Goal: Transaction & Acquisition: Book appointment/travel/reservation

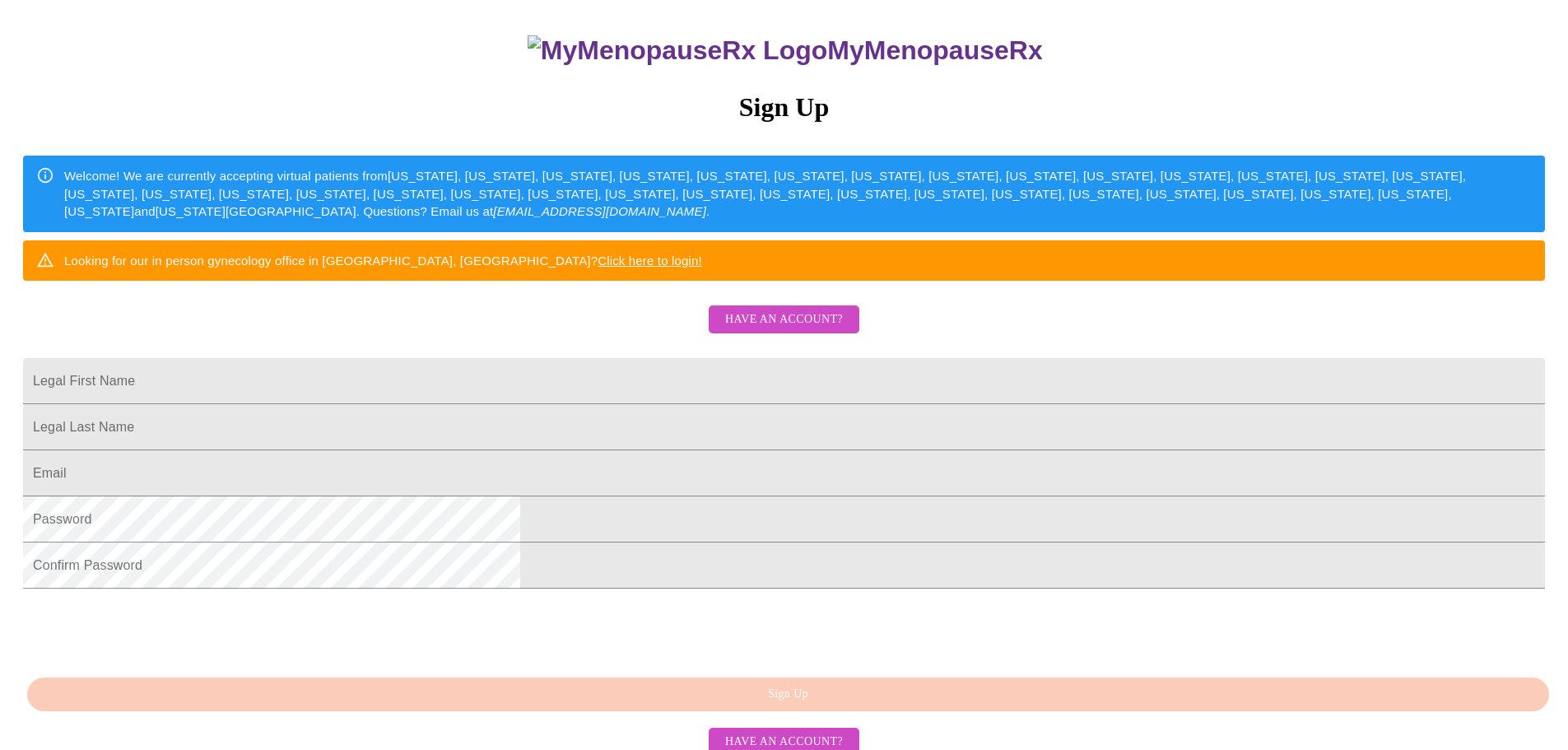
scroll to position [164, 0]
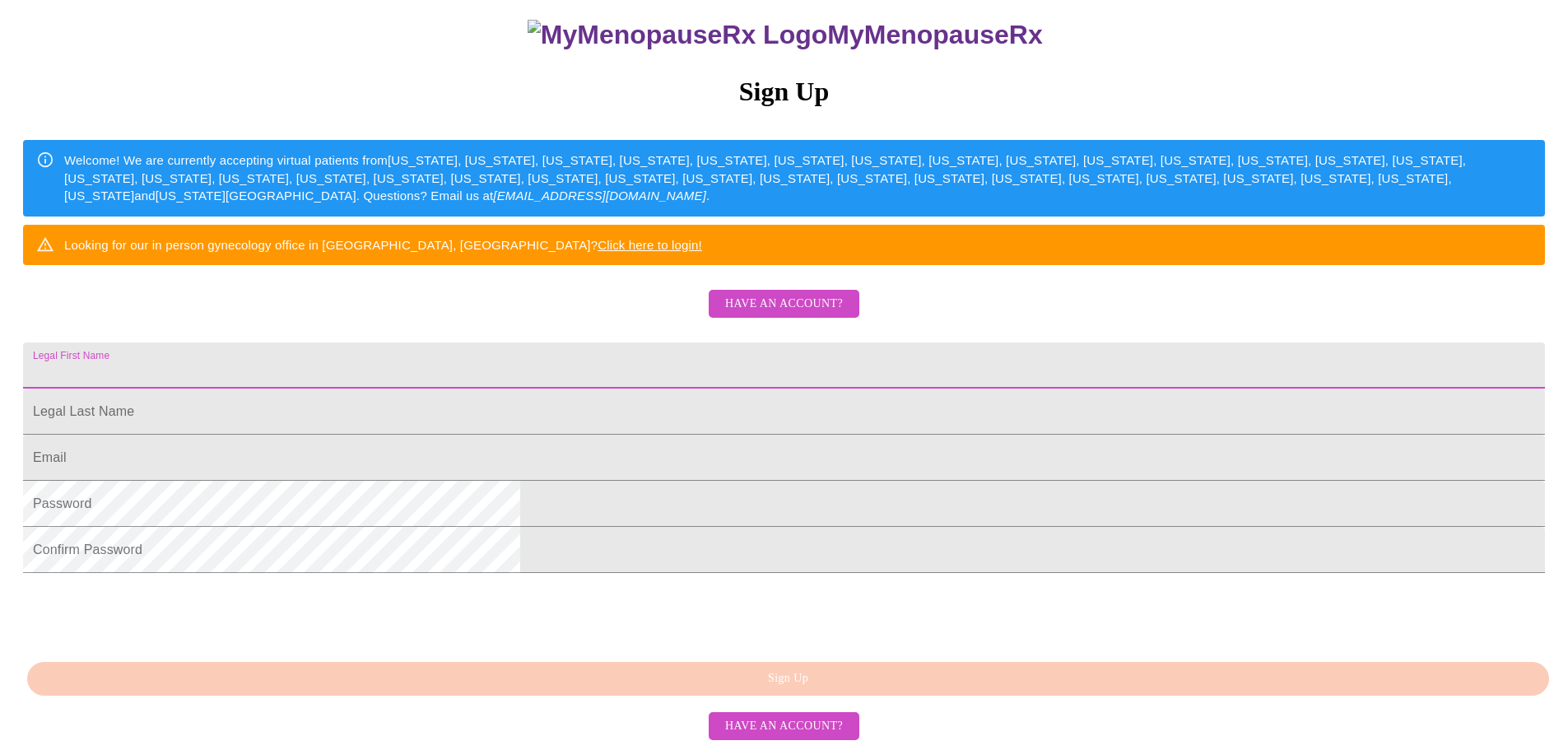
click at [580, 389] on input "Legal First Name" at bounding box center [784, 365] width 1522 height 47
type input "h"
type input "[PERSON_NAME]"
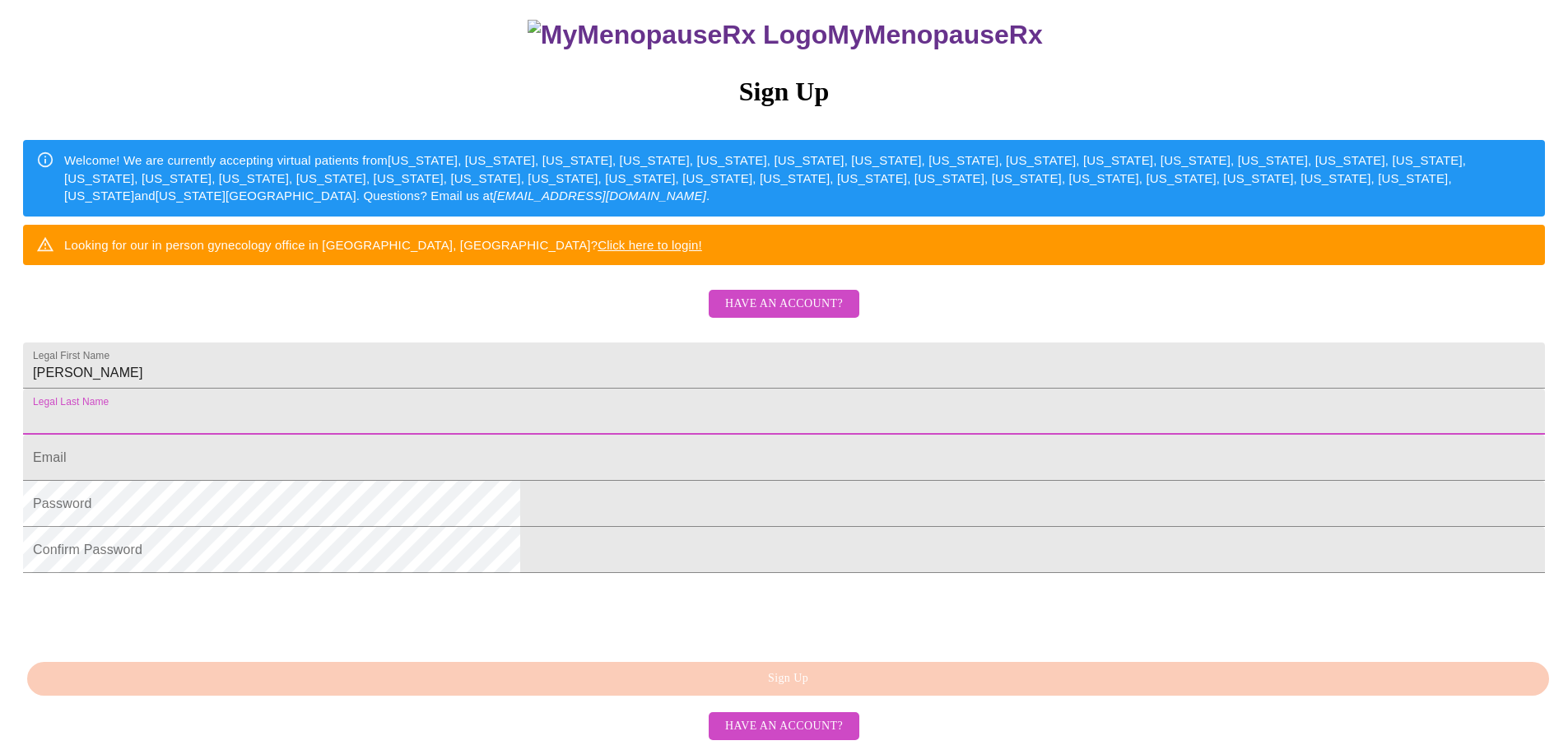
click at [596, 434] on input "Legal First Name" at bounding box center [784, 411] width 1522 height 47
type input "[PERSON_NAME]"
click at [580, 481] on input "Legal First Name" at bounding box center [784, 457] width 1522 height 47
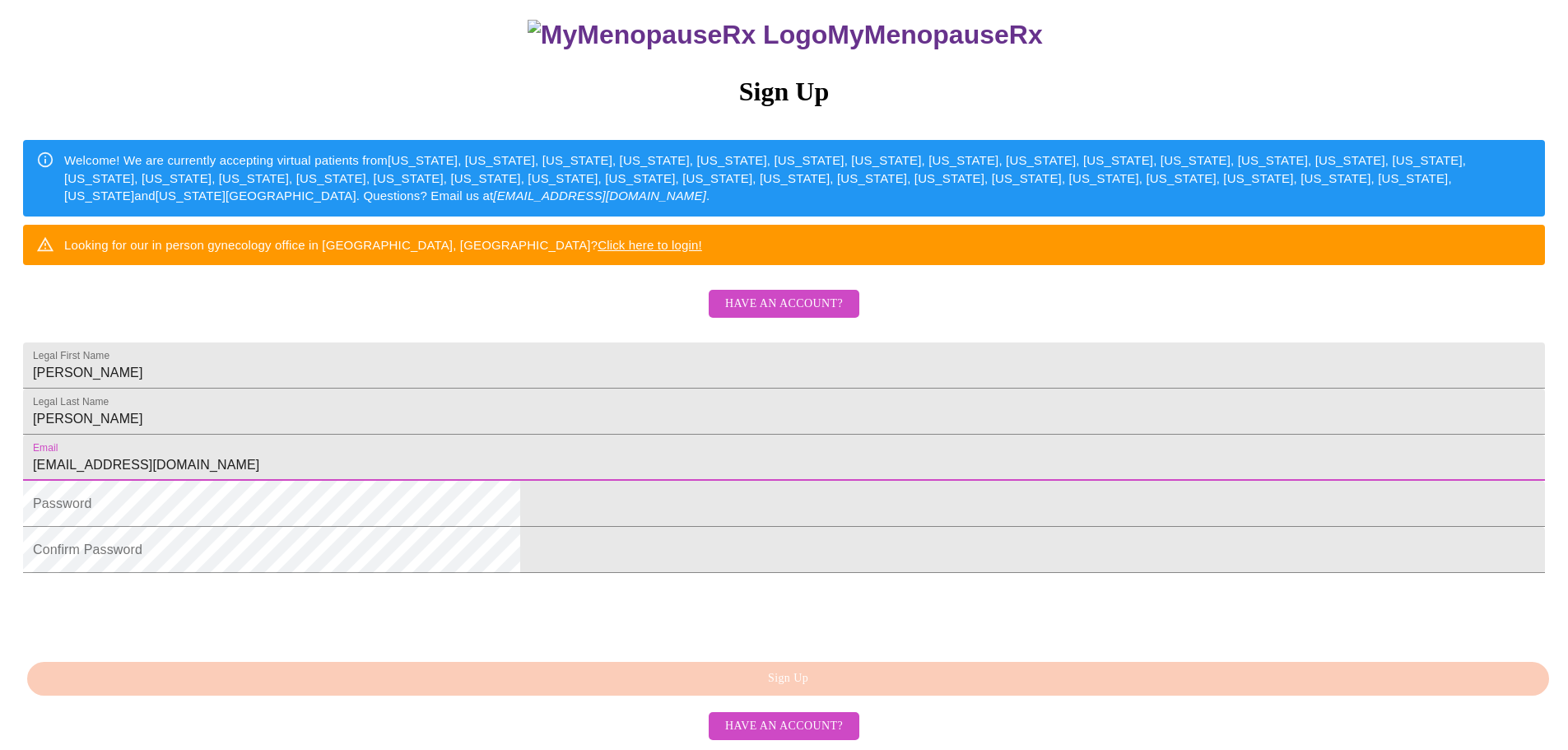
scroll to position [247, 0]
type input "[EMAIL_ADDRESS][DOMAIN_NAME]"
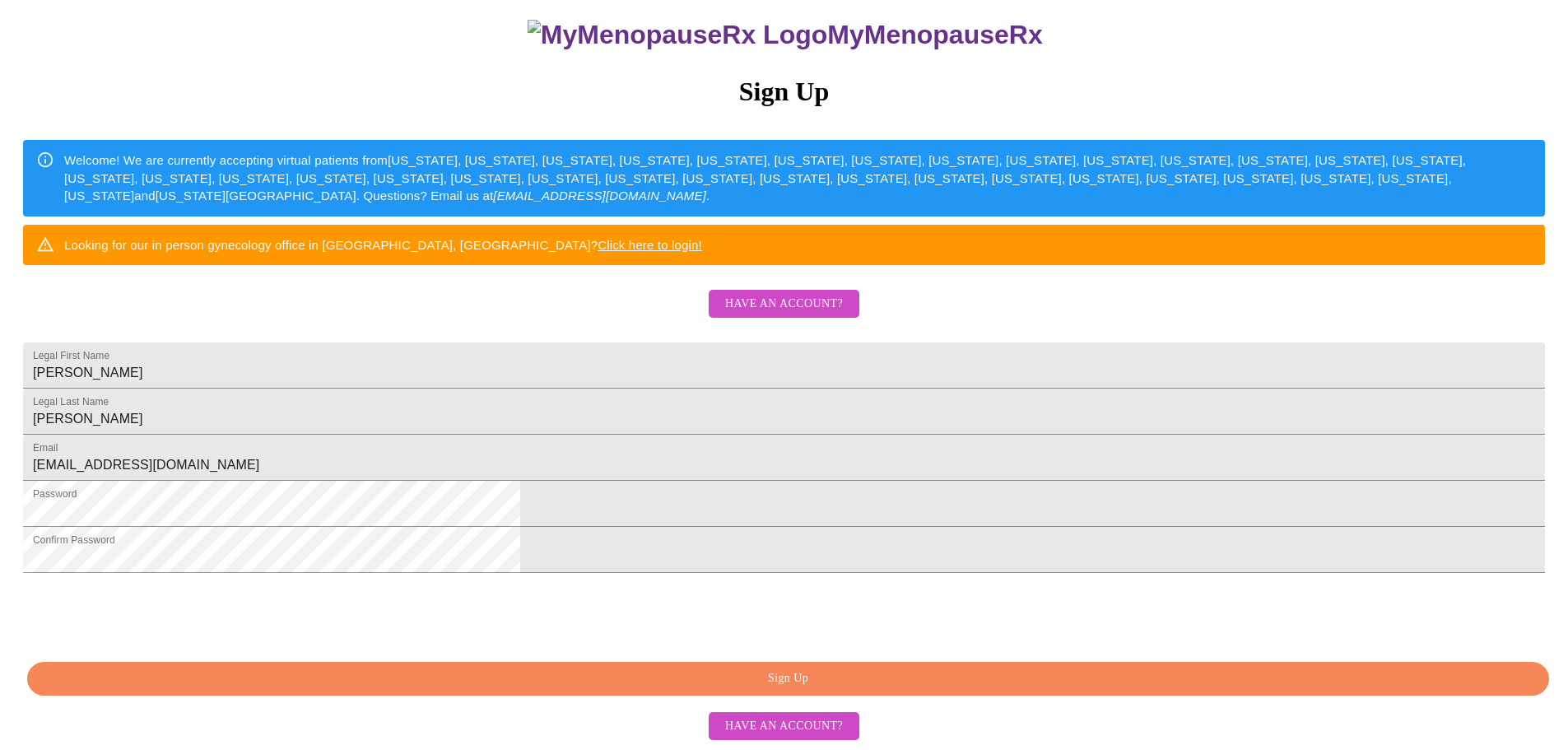
scroll to position [307, 0]
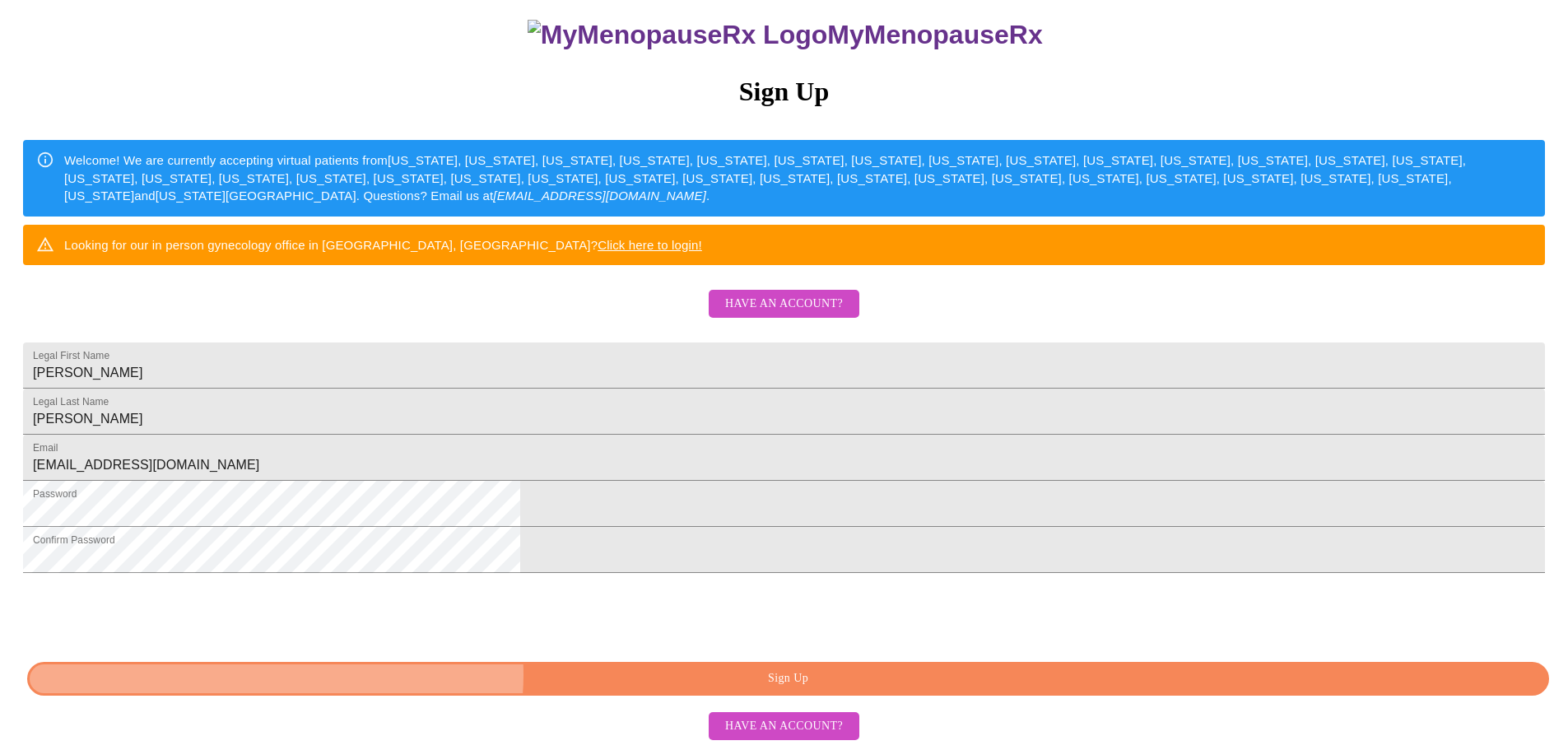
click at [785, 676] on span "Sign Up" at bounding box center [789, 678] width 1484 height 21
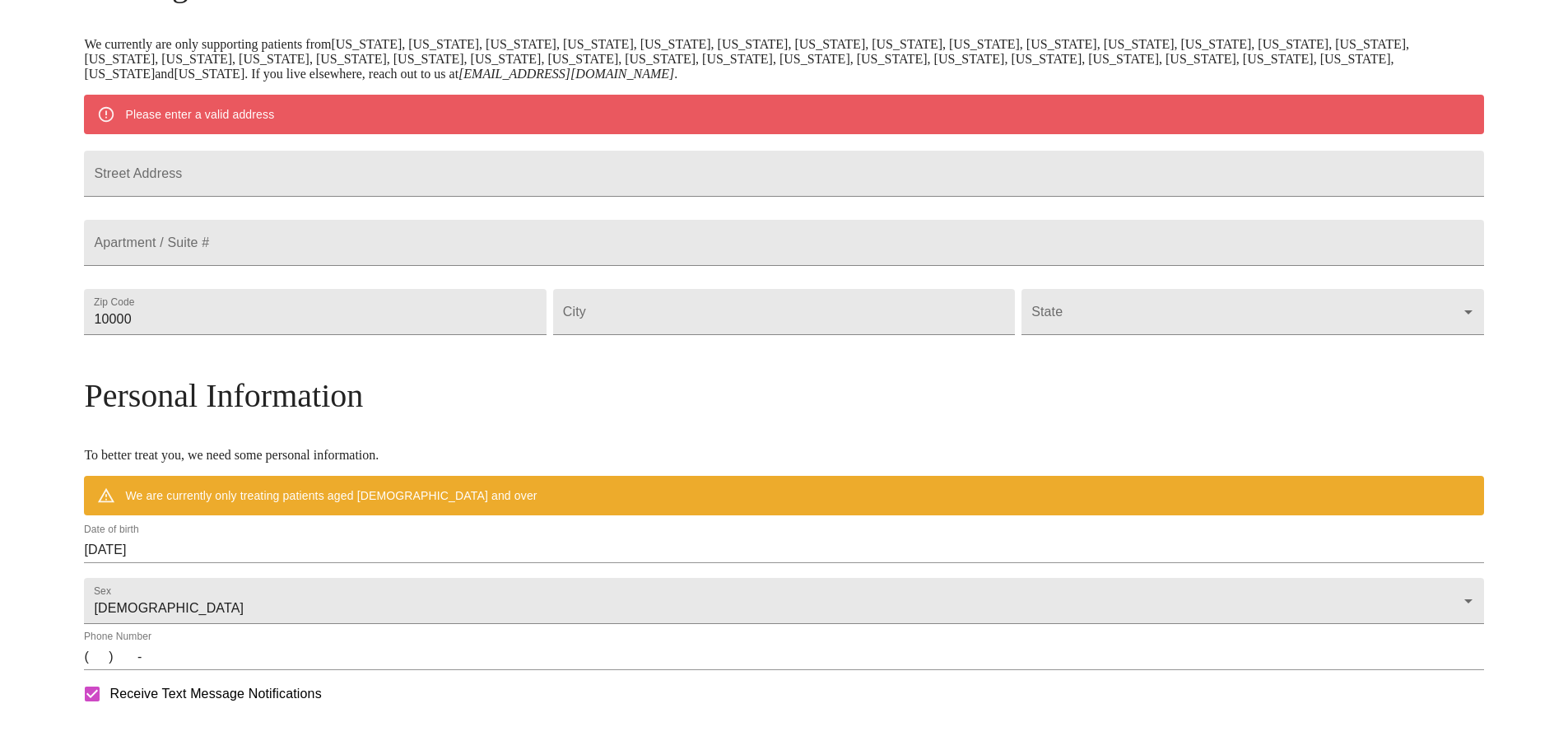
scroll to position [242, 0]
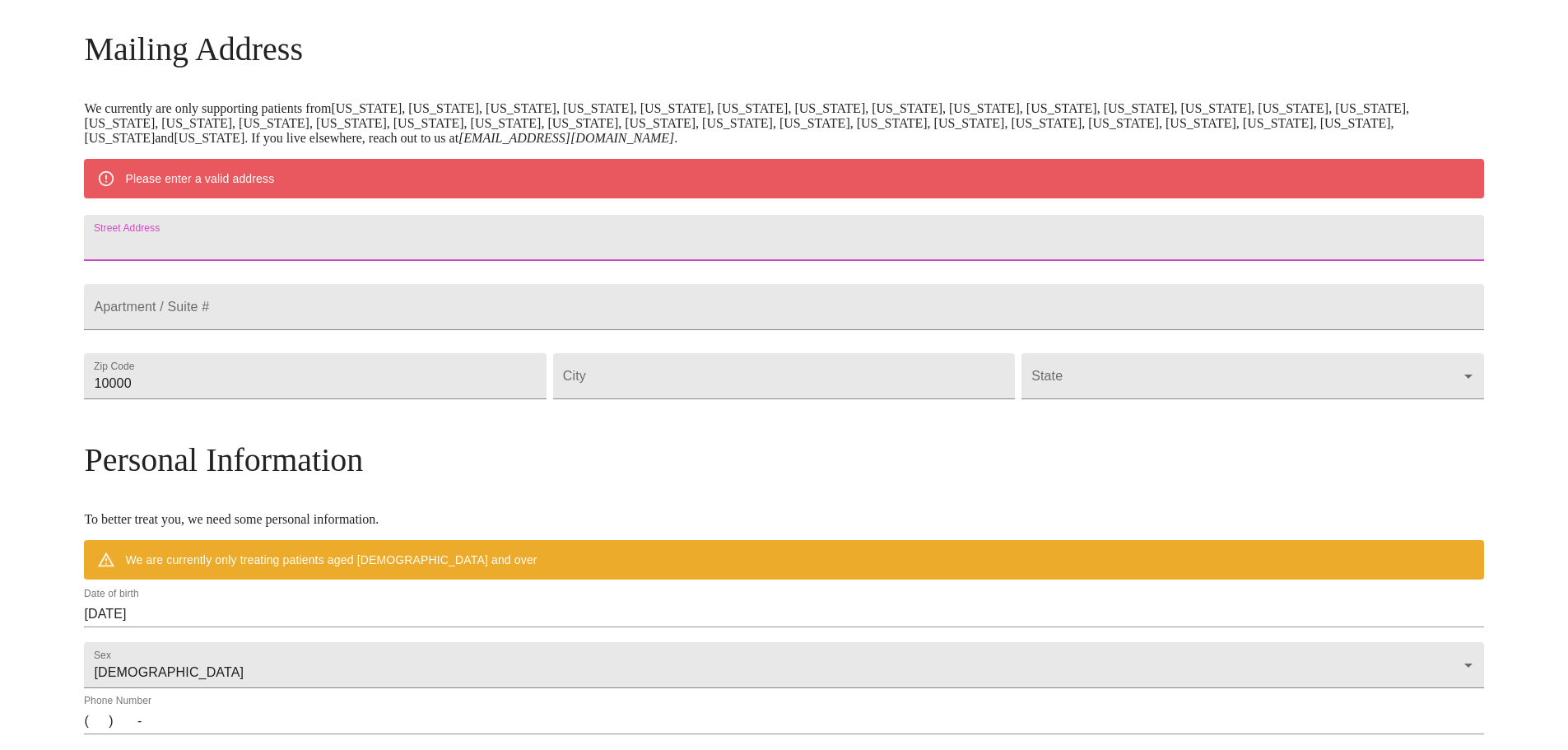
click at [352, 240] on input "Street Address" at bounding box center [783, 237] width 1399 height 47
type input "[STREET_ADDRESS]"
drag, startPoint x: 361, startPoint y: 418, endPoint x: 249, endPoint y: 430, distance: 112.6
click at [249, 430] on div "MyMenopauseRx Welcome to MyMenopauseRx Since it's your first time here, you'll …" at bounding box center [783, 406] width 1399 height 1283
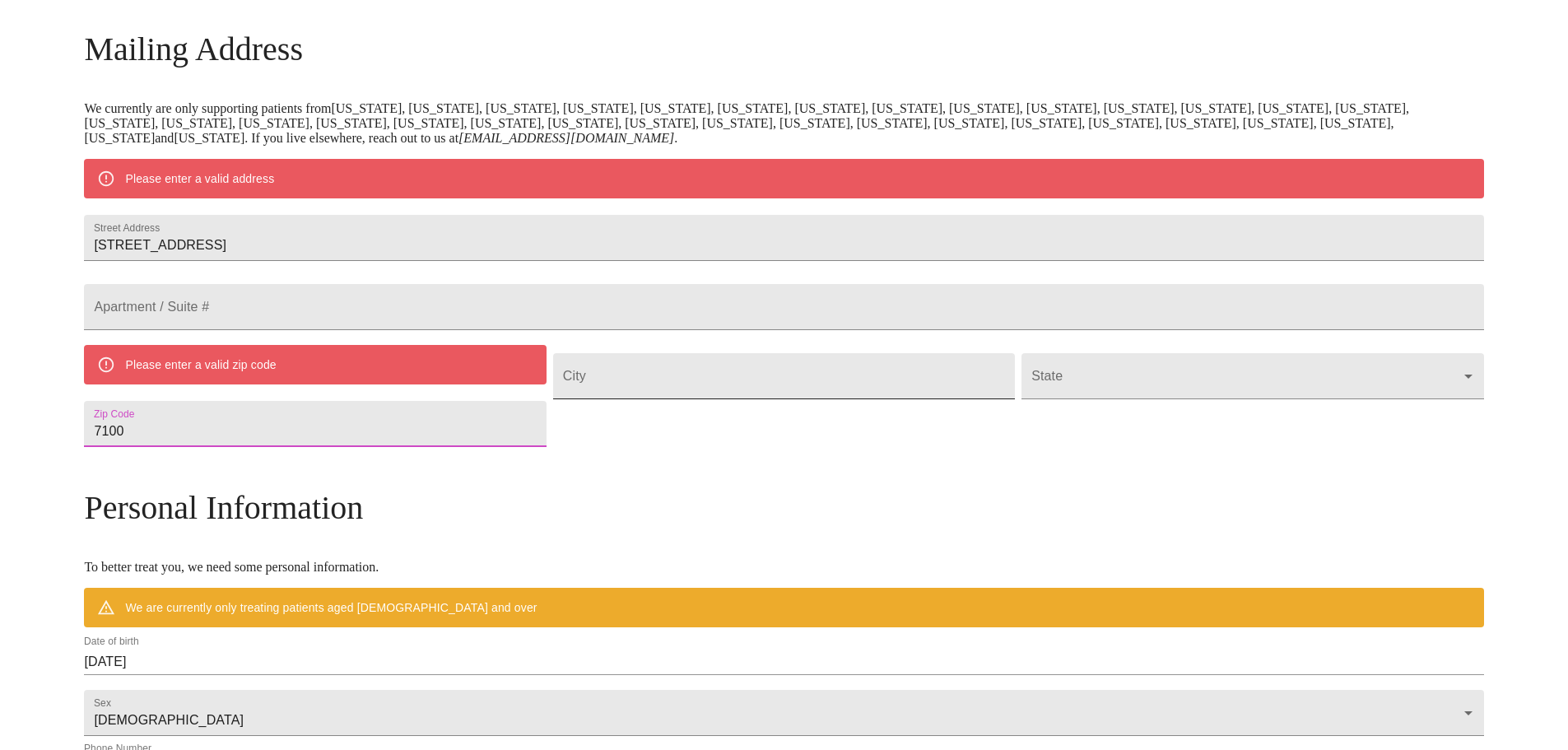
type input "7100"
click at [656, 399] on input "Street Address" at bounding box center [784, 376] width 462 height 47
type input "hialeah"
click at [1015, 410] on body "MyMenopauseRx Welcome to MyMenopauseRx Since it's your first time here, you'll …" at bounding box center [789, 430] width 1567 height 1331
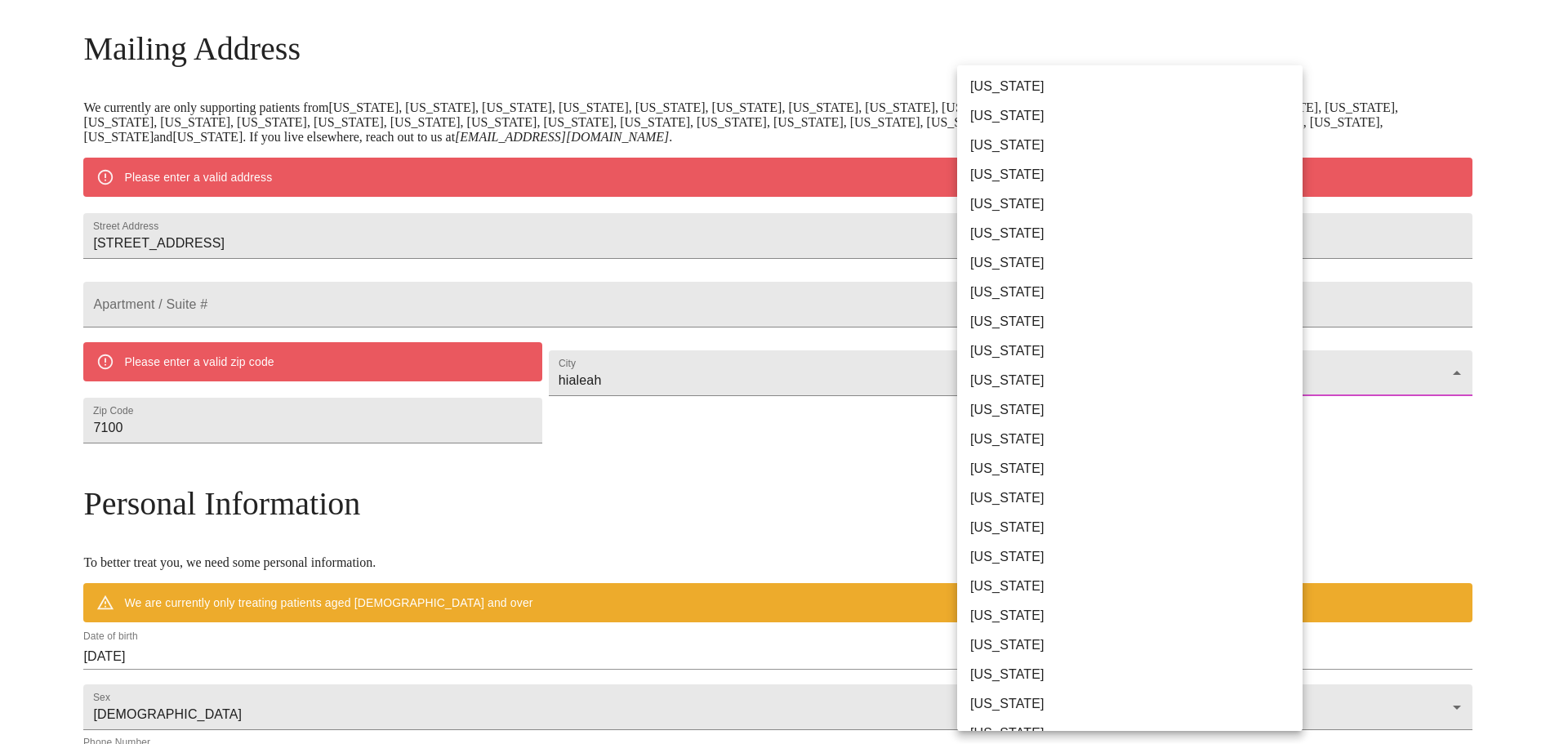
click at [1005, 320] on li "[US_STATE]" at bounding box center [1135, 321] width 358 height 29
type input "[US_STATE]"
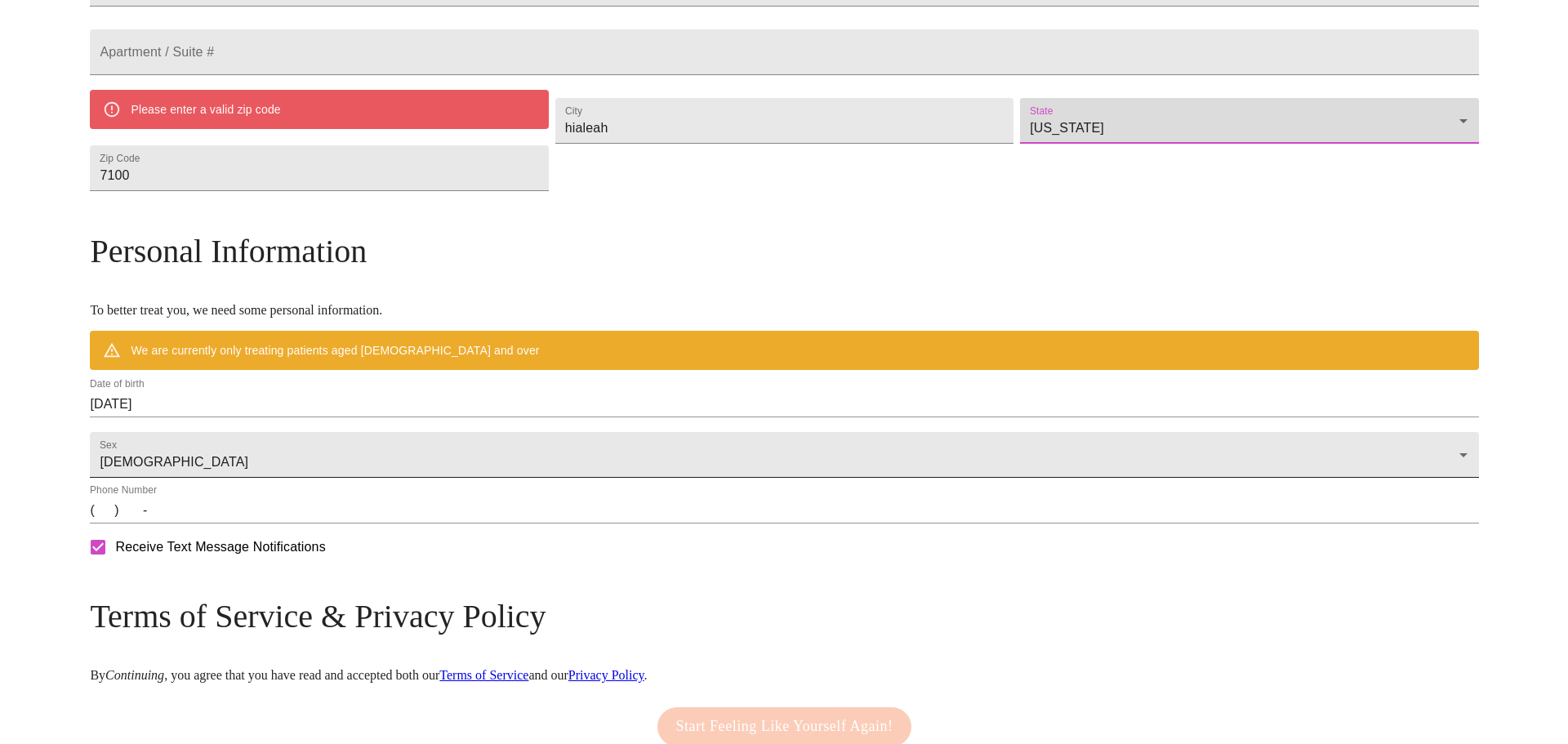
scroll to position [485, 0]
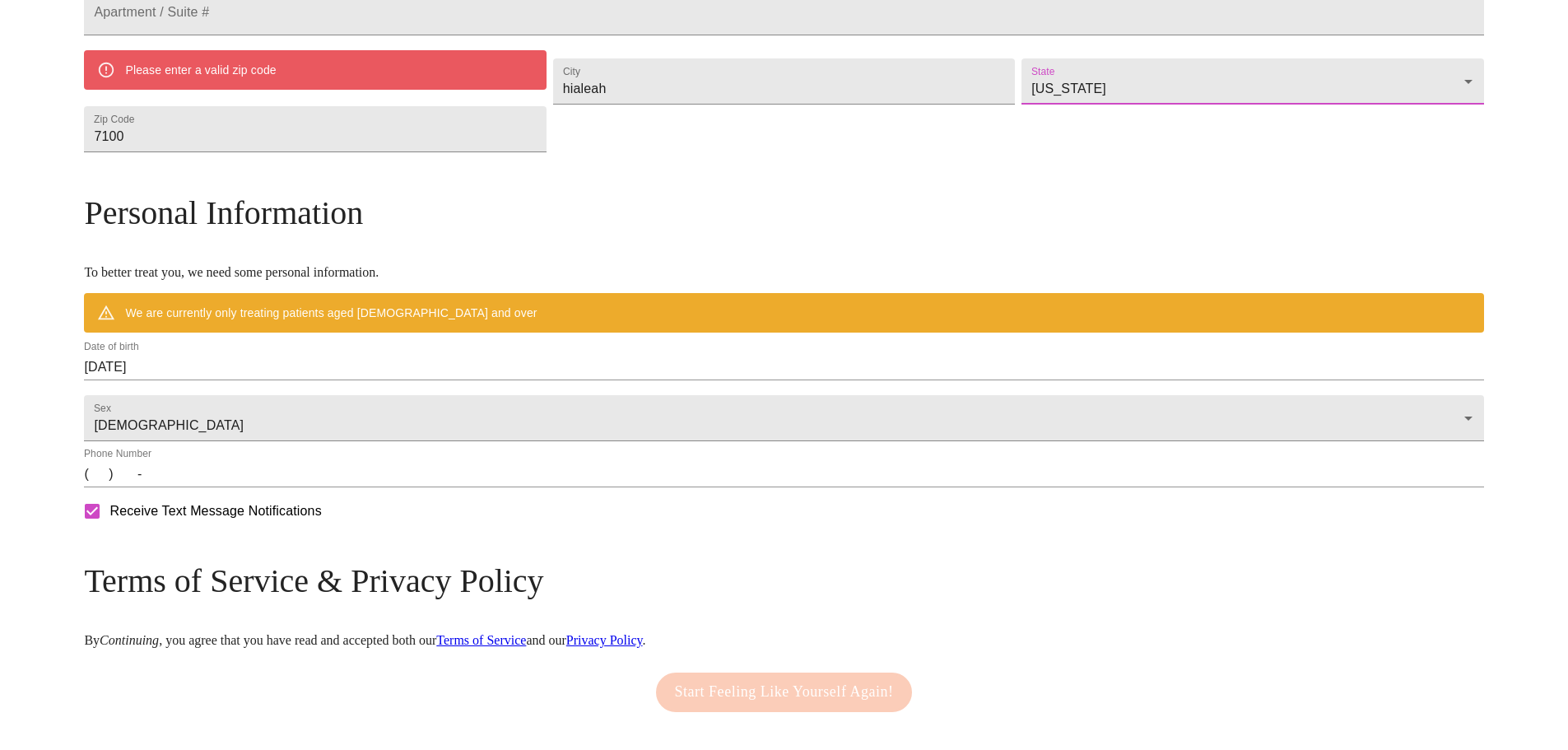
click at [261, 487] on input "(   )    -" at bounding box center [783, 474] width 1399 height 26
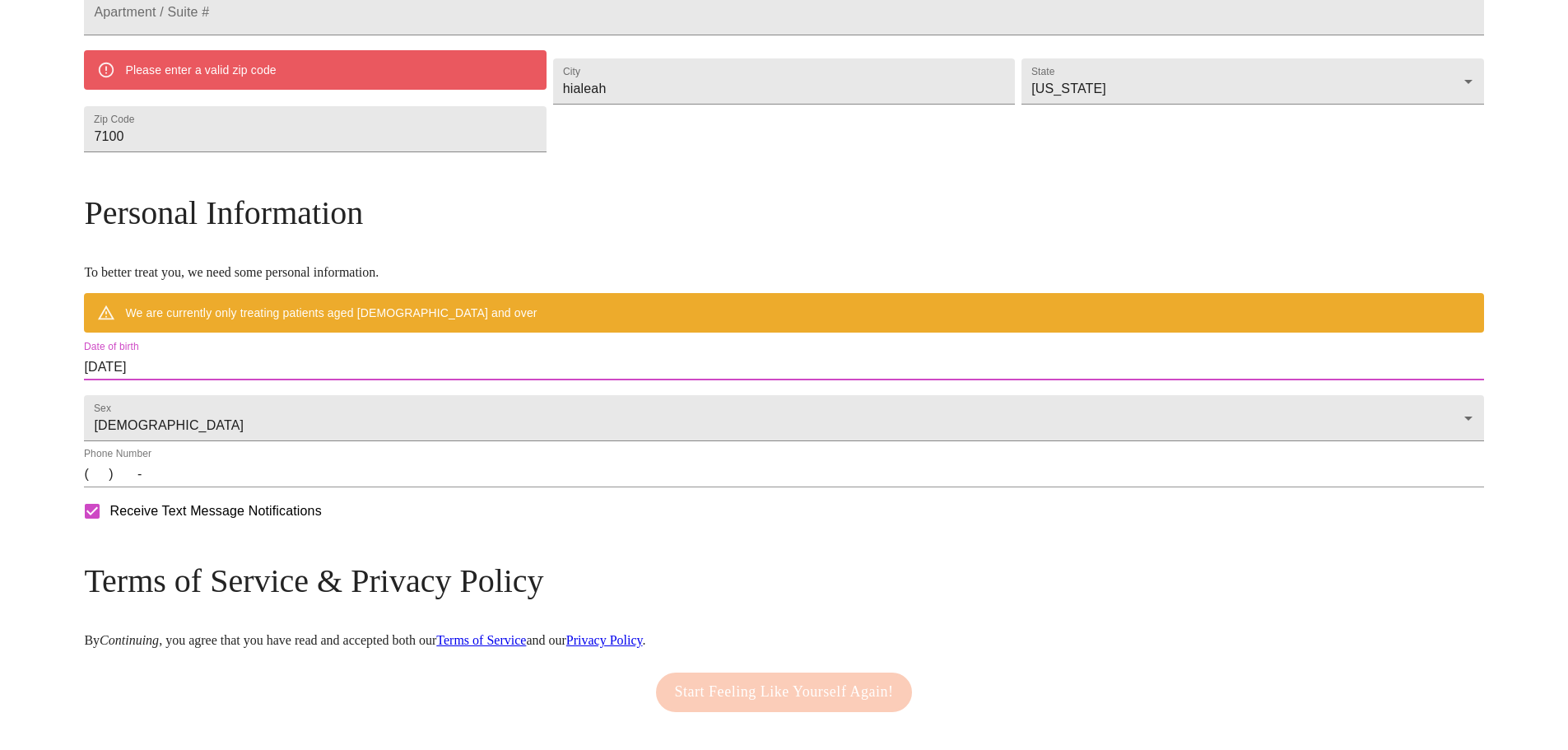
drag, startPoint x: 339, startPoint y: 395, endPoint x: 233, endPoint y: 403, distance: 106.3
click at [233, 403] on div "MyMenopauseRx Welcome to MyMenopauseRx Since it's your first time here, you'll …" at bounding box center [783, 159] width 1399 height 1283
click at [329, 380] on input "[DATE]" at bounding box center [783, 367] width 1399 height 26
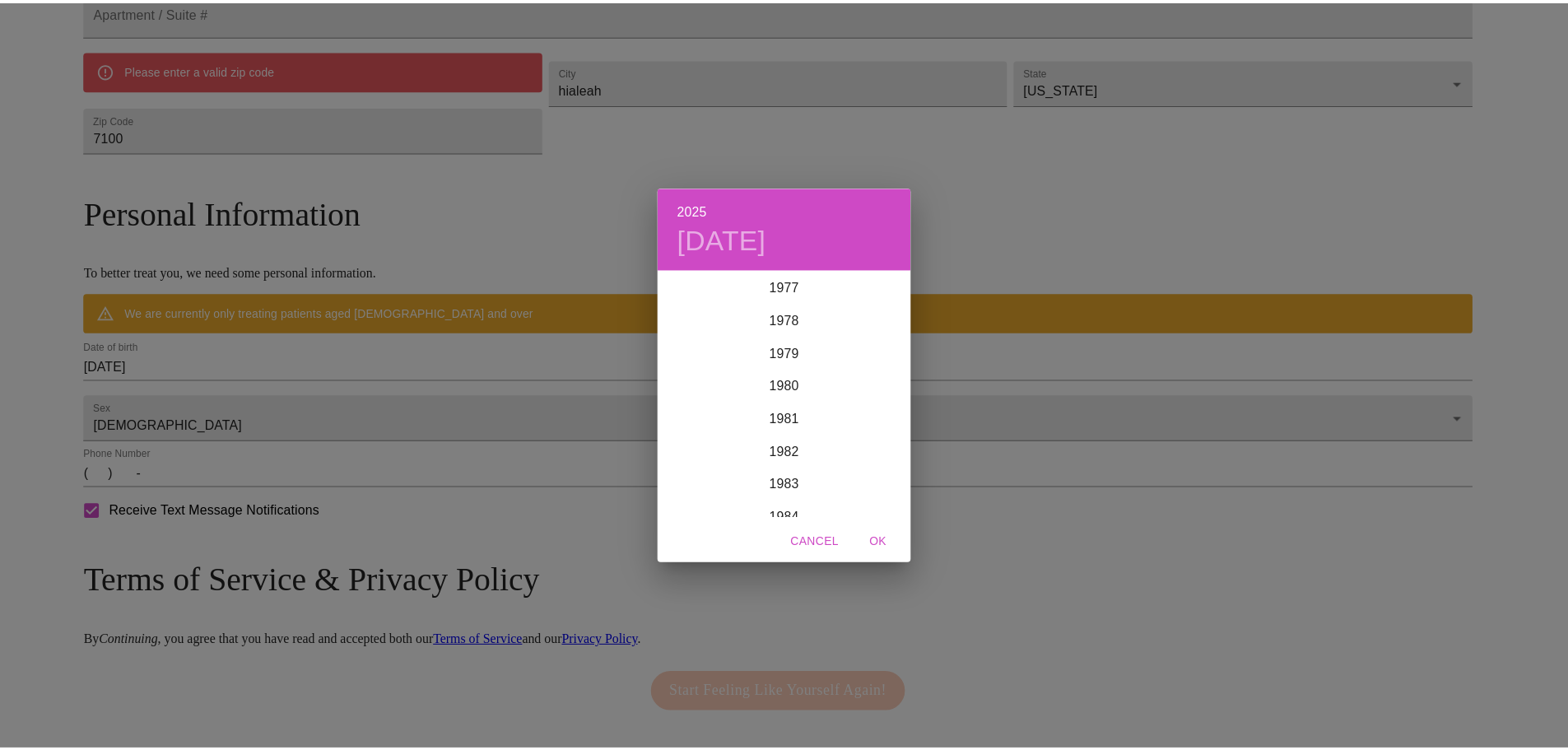
scroll to position [2485, 0]
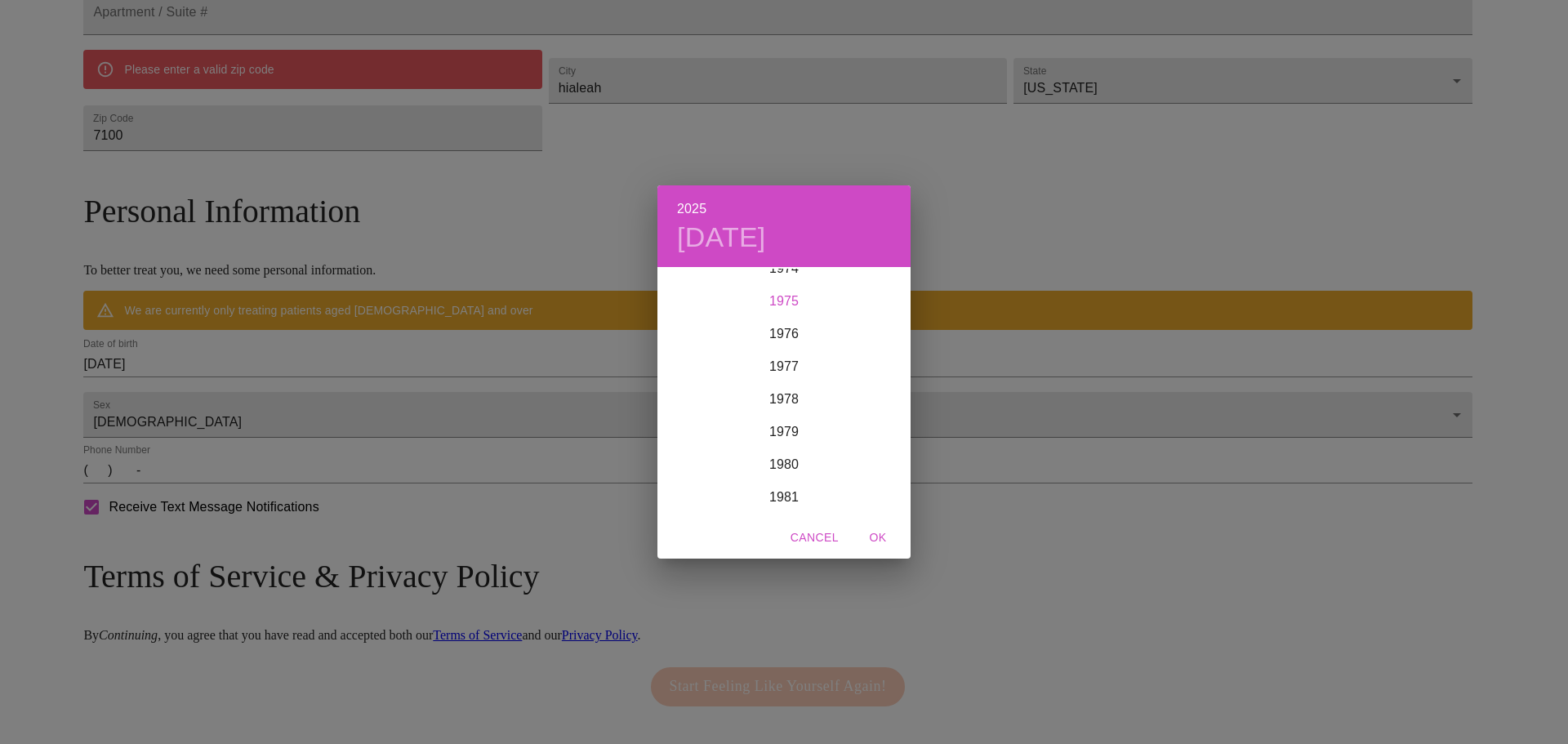
click at [770, 300] on div "1975" at bounding box center [784, 301] width 253 height 33
click at [788, 472] on div "Nov" at bounding box center [783, 483] width 84 height 62
click at [857, 415] on span "14" at bounding box center [849, 412] width 29 height 16
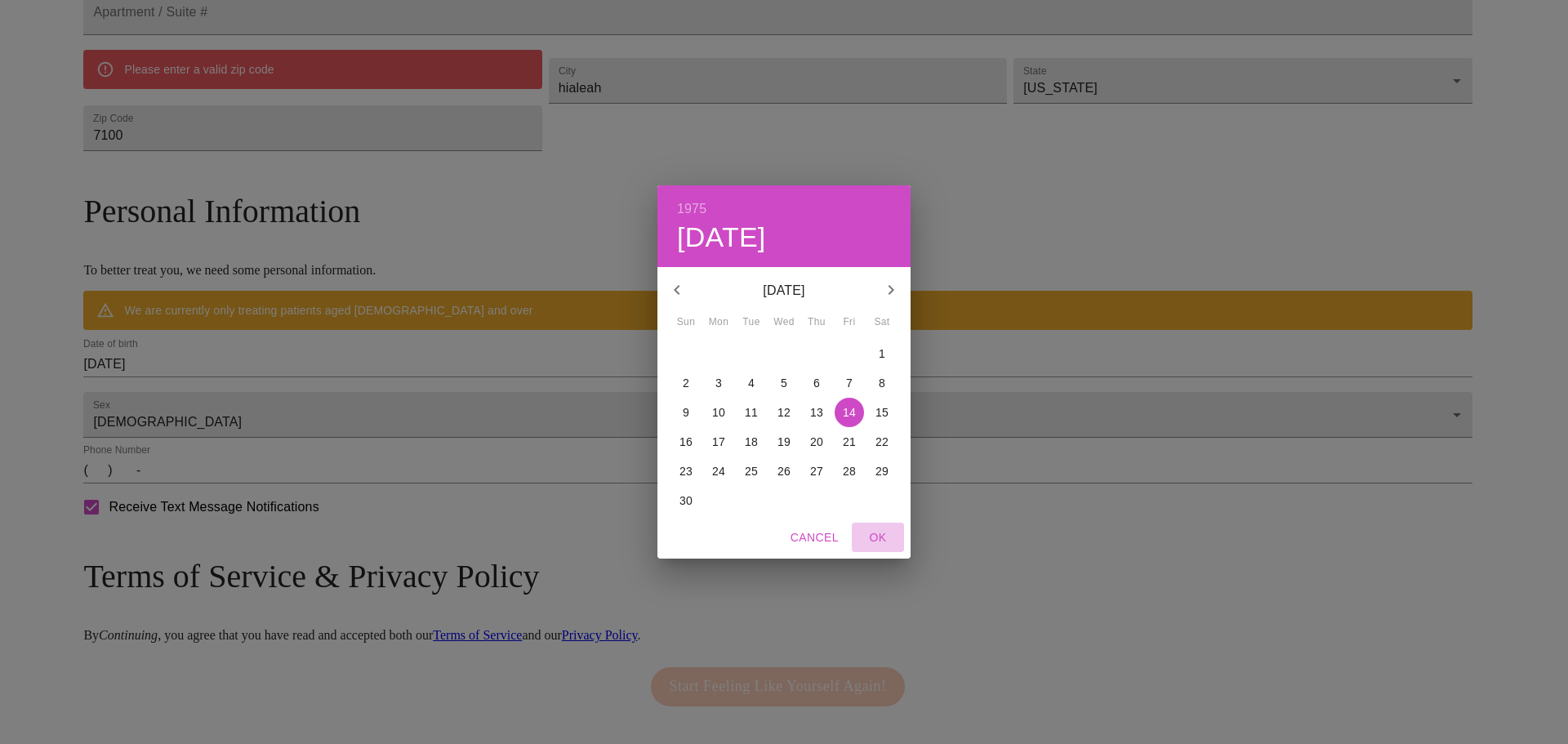
click at [882, 529] on span "OK" at bounding box center [877, 538] width 39 height 21
type input "[DATE]"
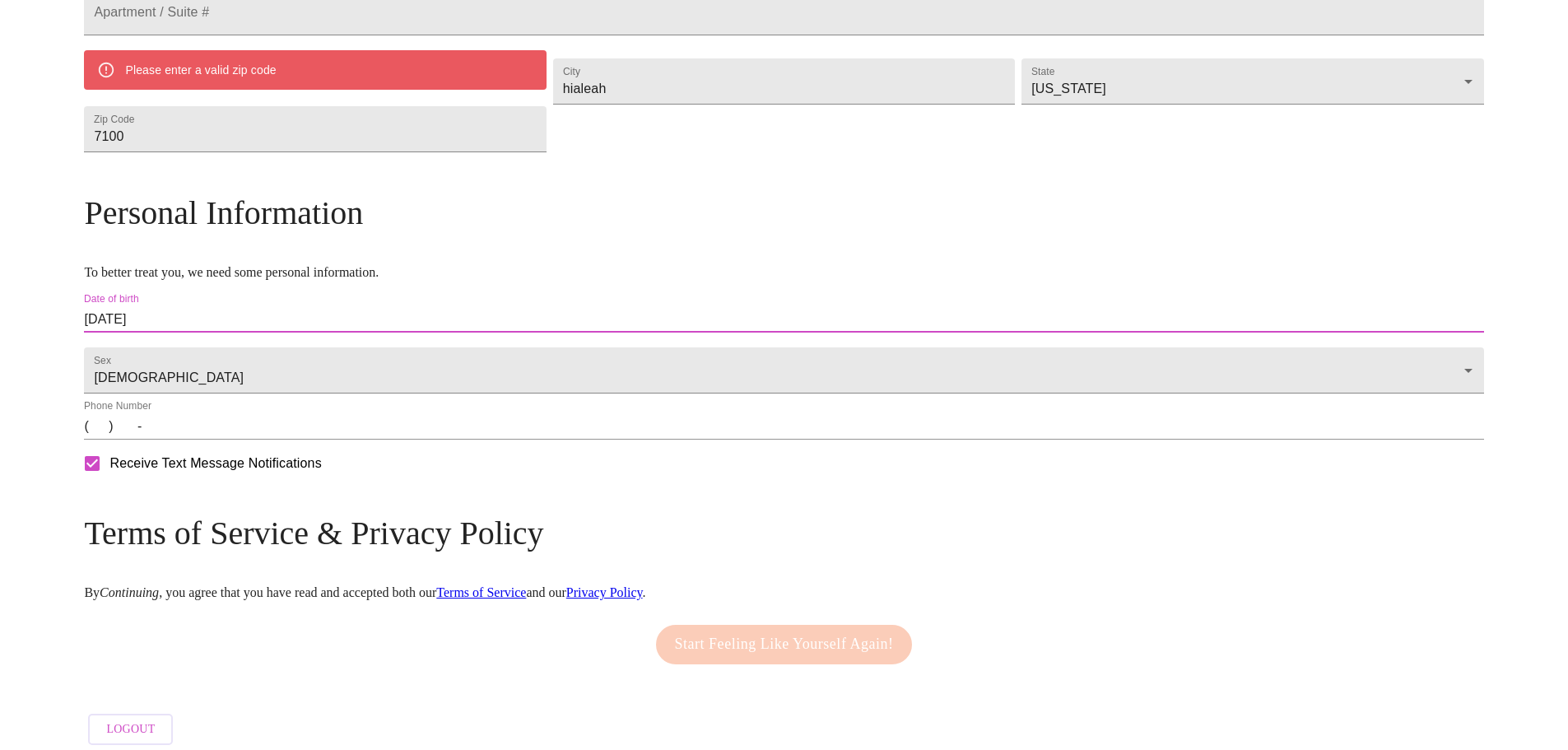
click at [266, 440] on input "(   )    -" at bounding box center [783, 426] width 1399 height 26
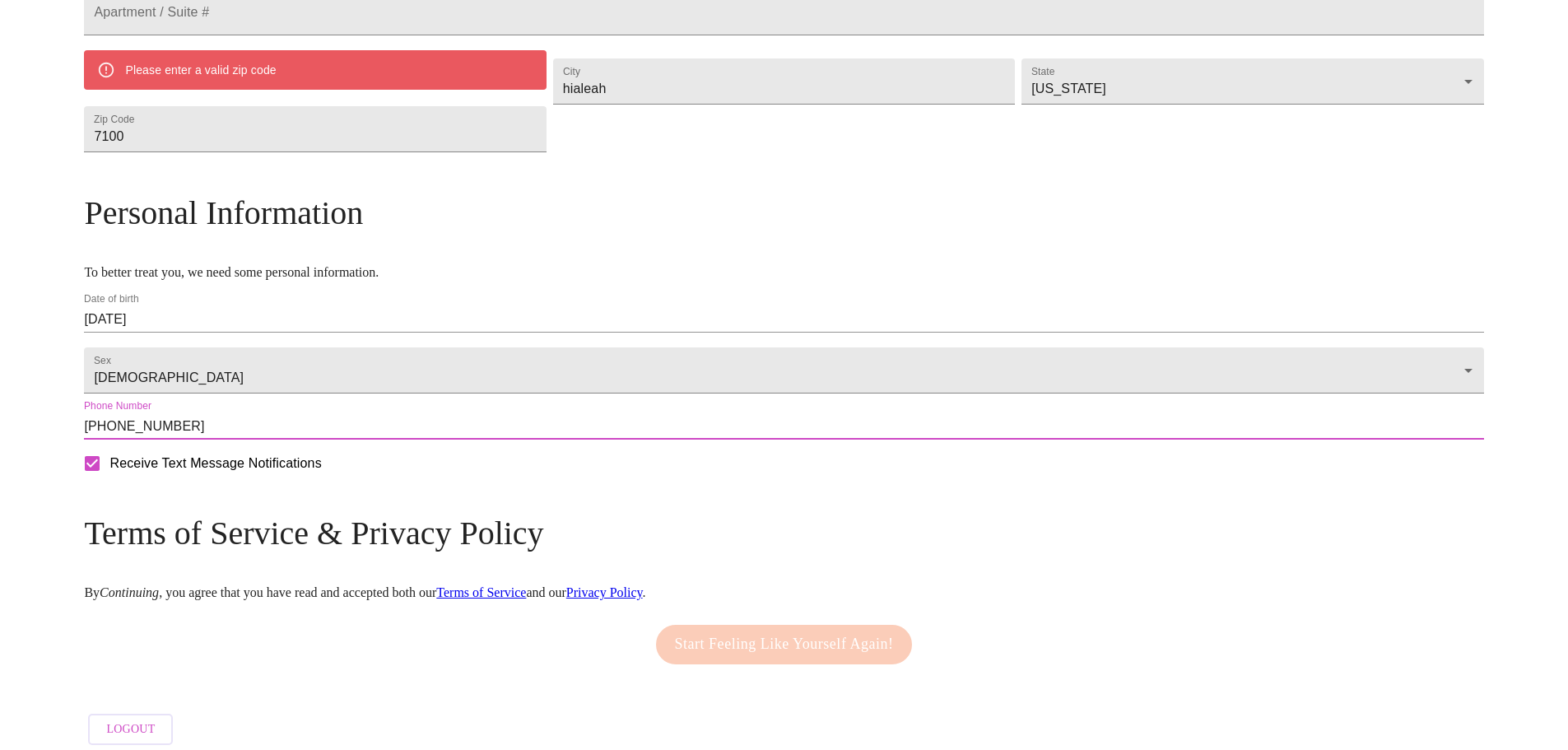
scroll to position [546, 0]
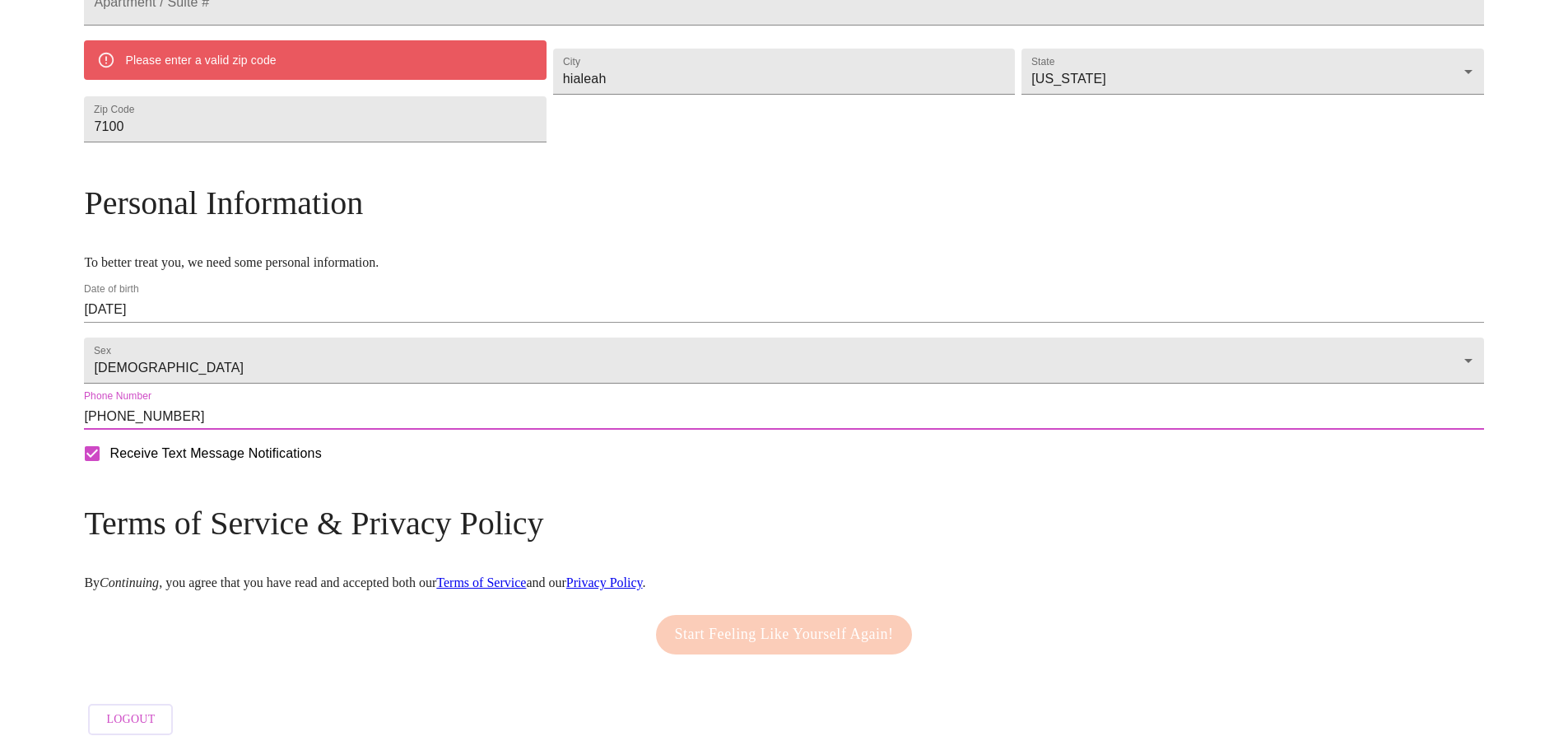
type input "[PHONE_NUMBER]"
click at [588, 474] on div "Receive Text Message Notifications" at bounding box center [783, 453] width 1406 height 41
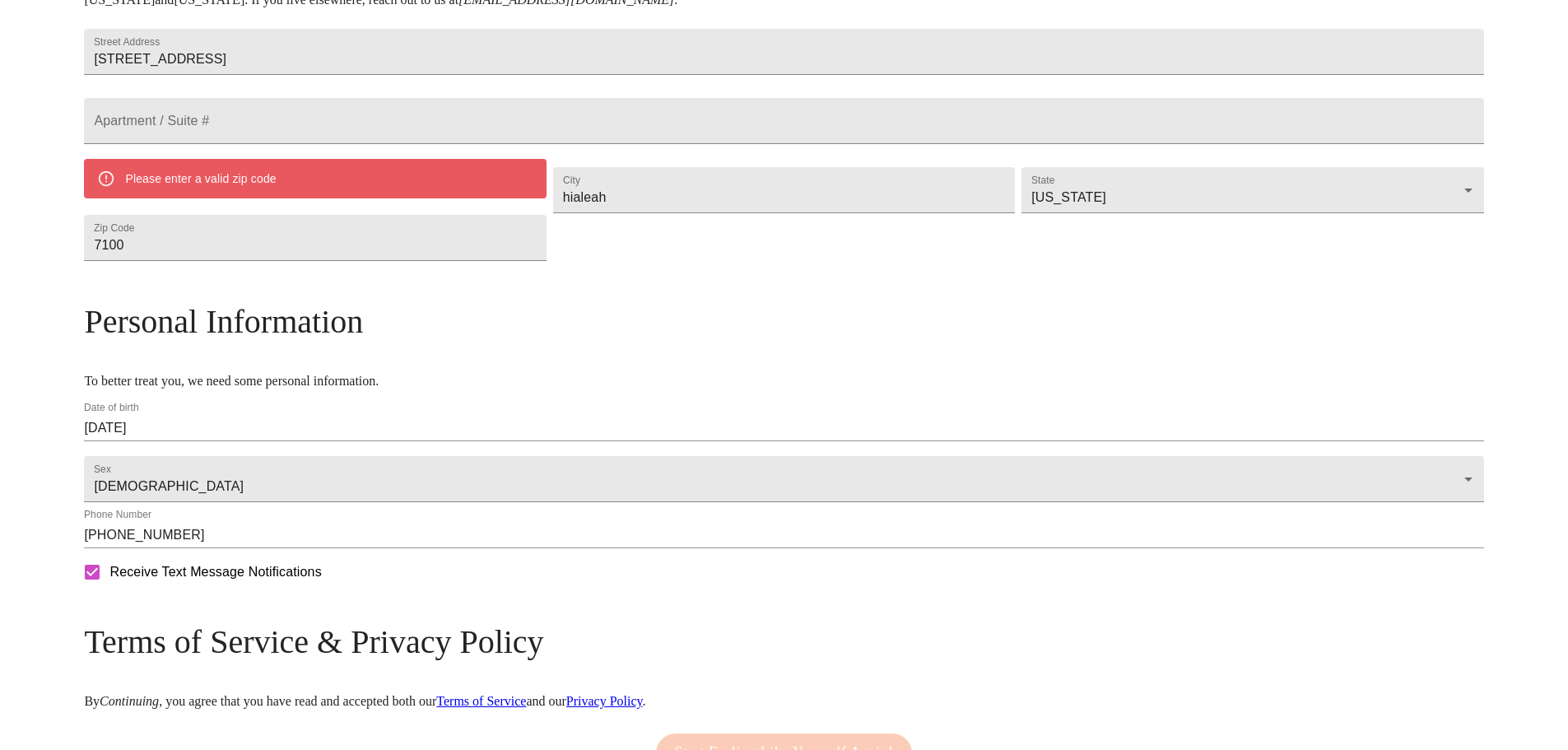
scroll to position [298, 0]
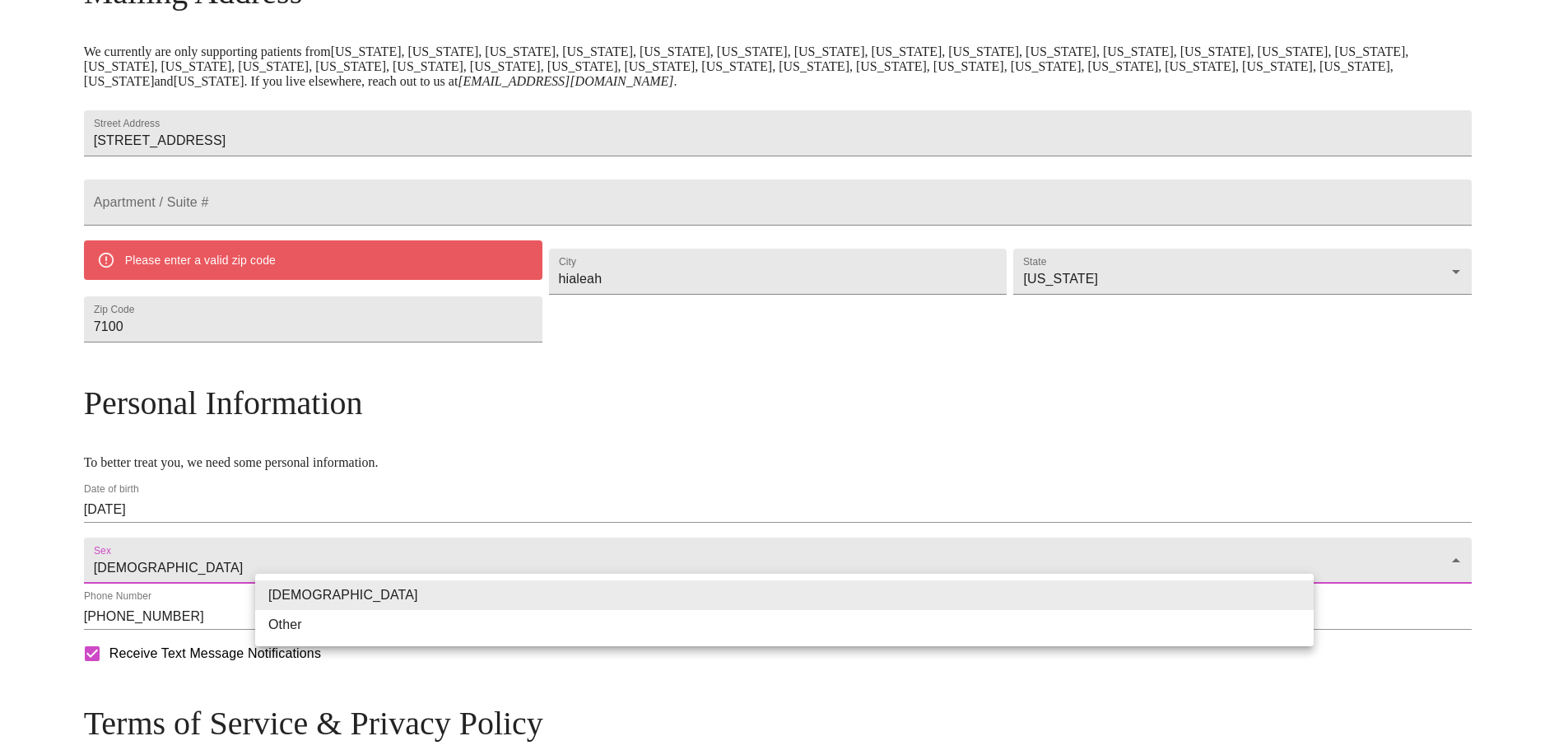
click at [572, 596] on body "MyMenopauseRx Welcome to MyMenopauseRx Since it's your first time here, you'll …" at bounding box center [784, 326] width 1555 height 1235
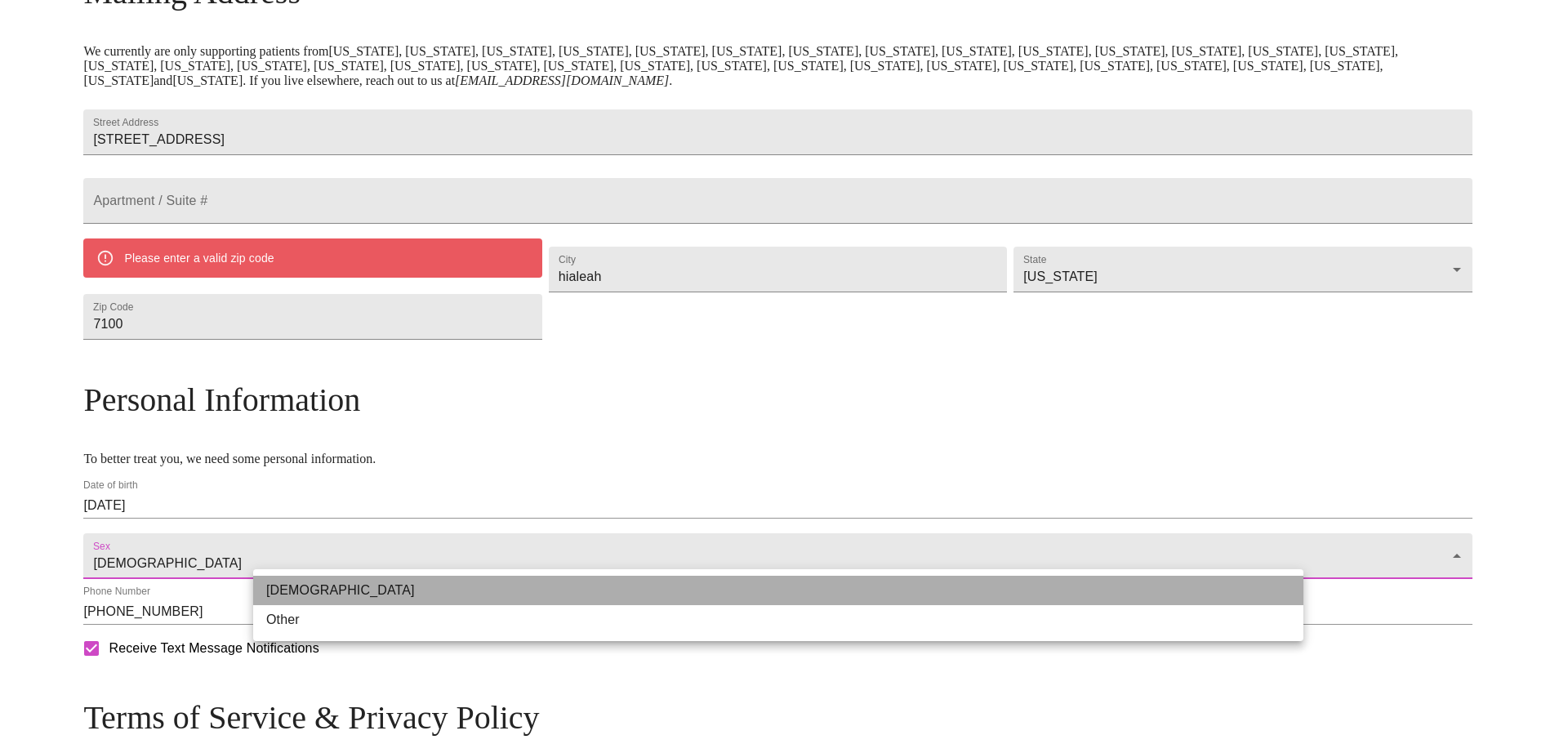
click at [568, 591] on li "[DEMOGRAPHIC_DATA]" at bounding box center [779, 590] width 1050 height 29
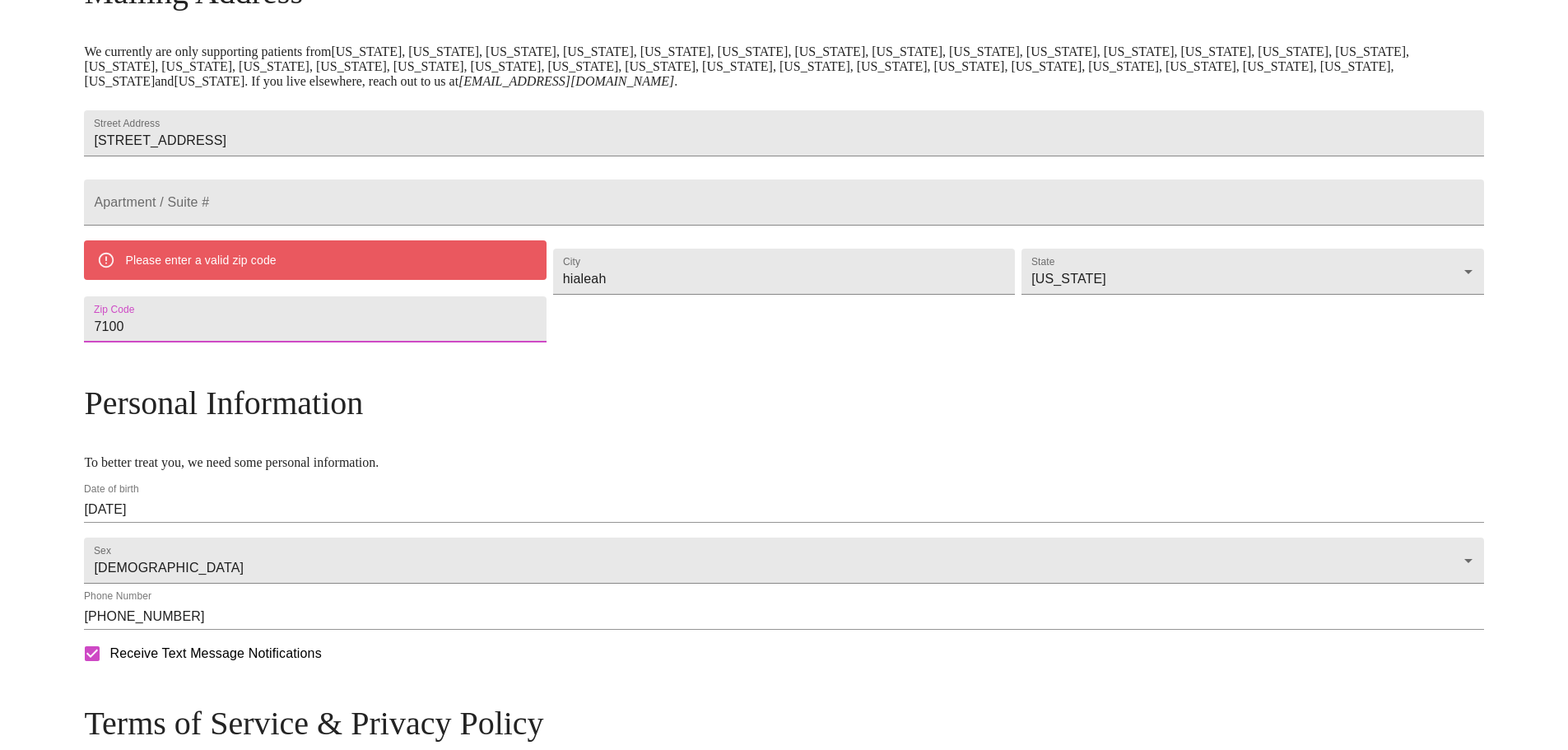
click at [323, 342] on input "7100" at bounding box center [315, 319] width 462 height 47
drag, startPoint x: 323, startPoint y: 365, endPoint x: 237, endPoint y: 365, distance: 86.0
click at [238, 366] on div "MyMenopauseRx Welcome to MyMenopauseRx Since it's your first time here, you'll …" at bounding box center [783, 326] width 1399 height 1235
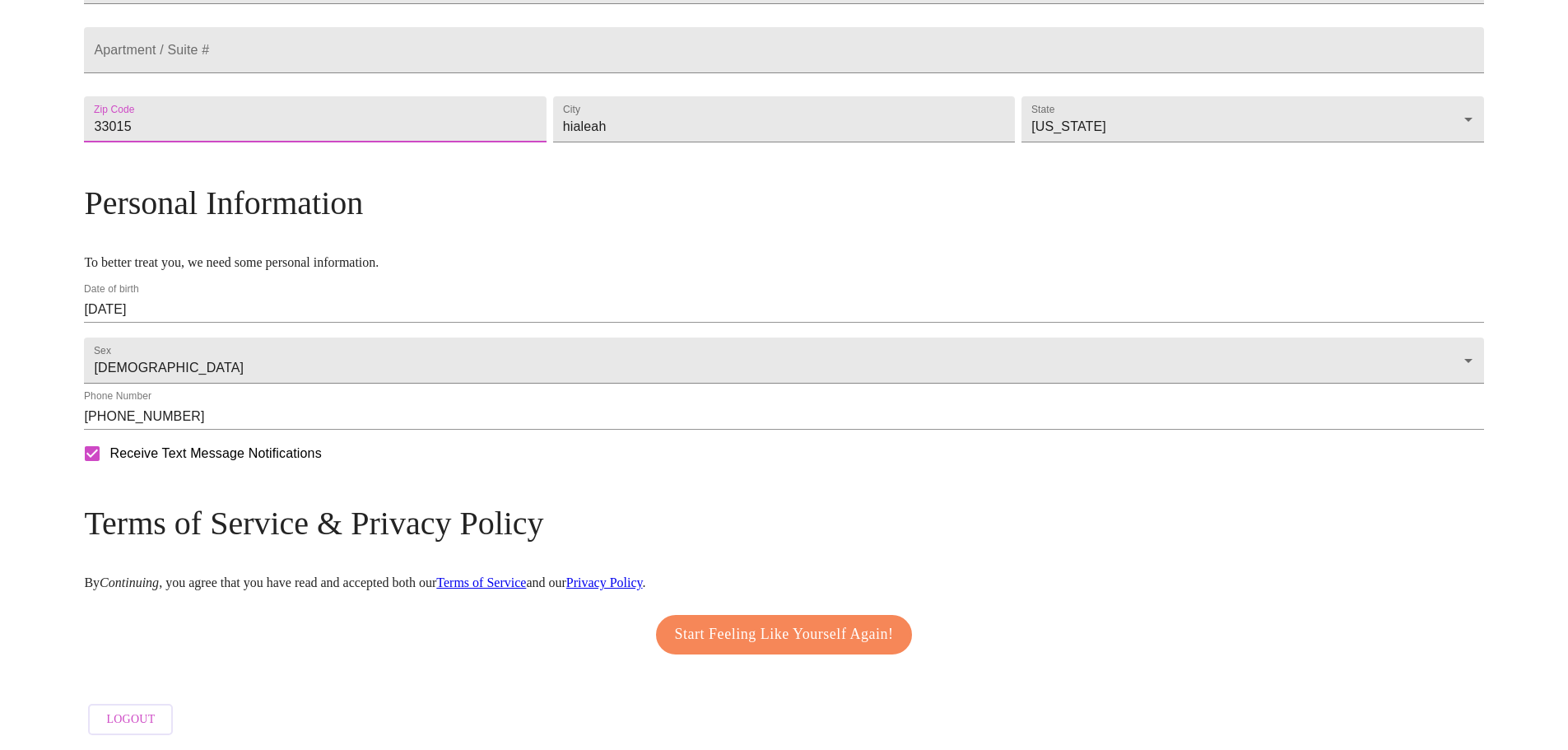
scroll to position [498, 0]
type input "33015"
click at [747, 621] on span "Start Feeling Like Yourself Again!" at bounding box center [785, 634] width 219 height 26
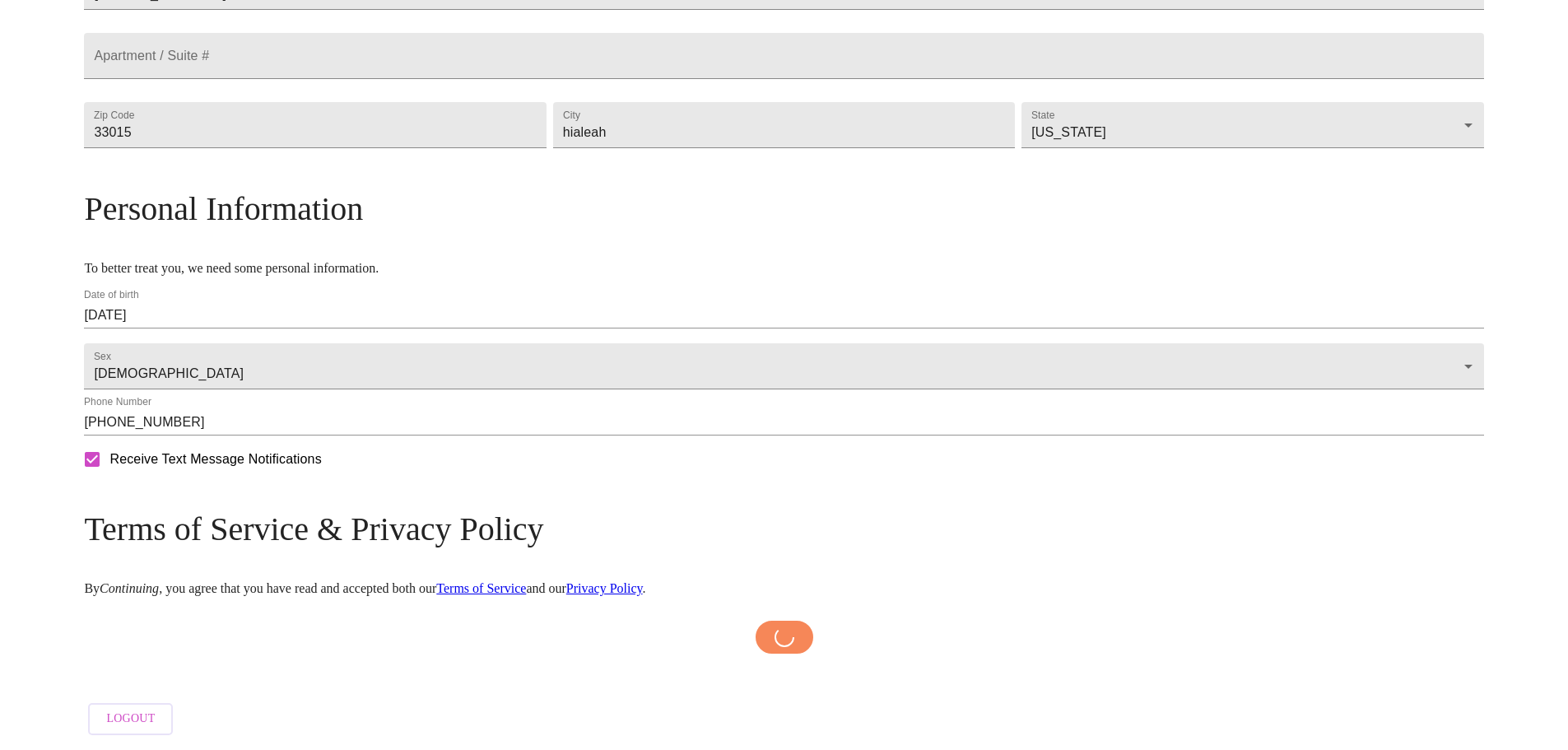
scroll to position [492, 0]
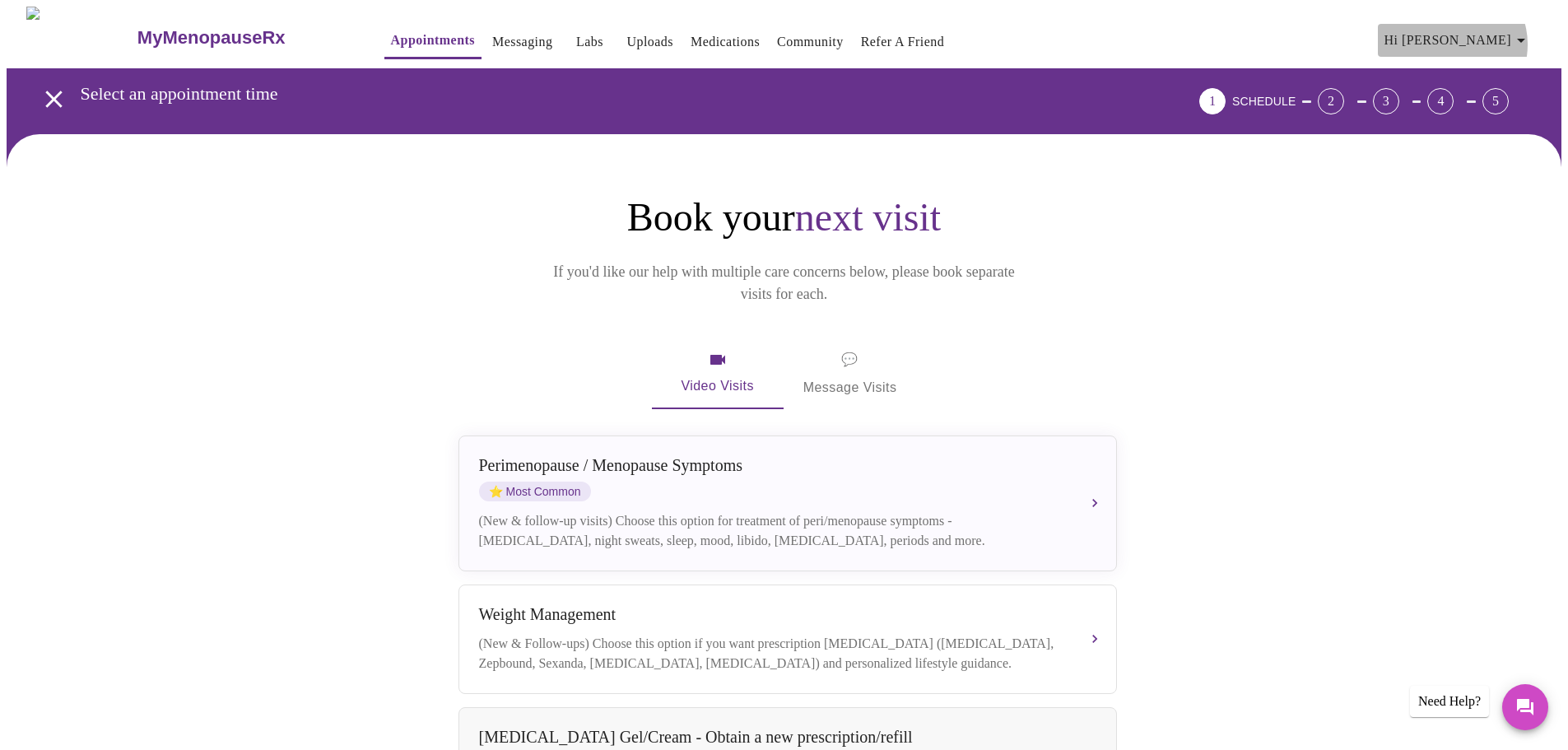
click at [1529, 37] on icon "button" at bounding box center [1521, 40] width 20 height 20
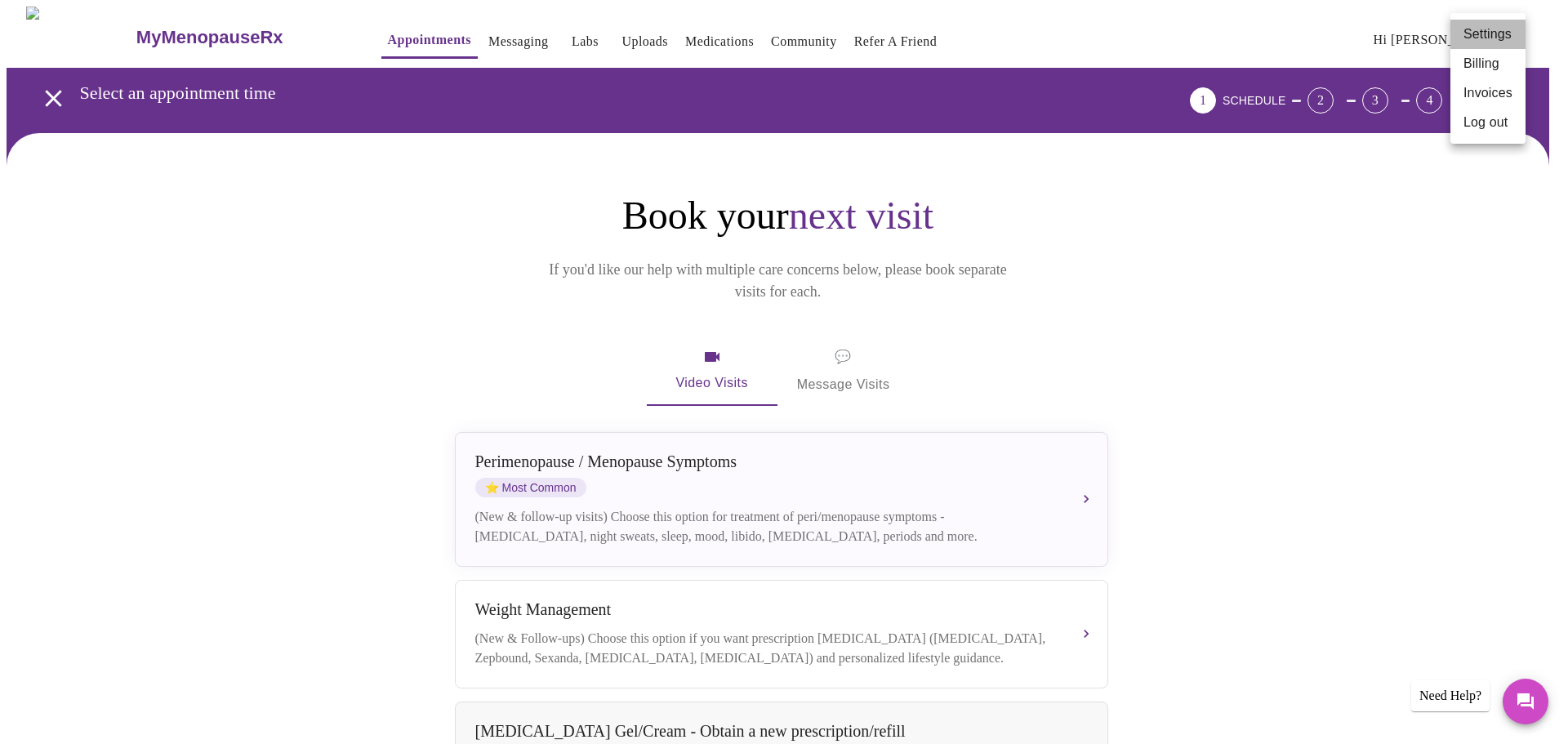
click at [1516, 37] on li "Settings" at bounding box center [1487, 34] width 75 height 29
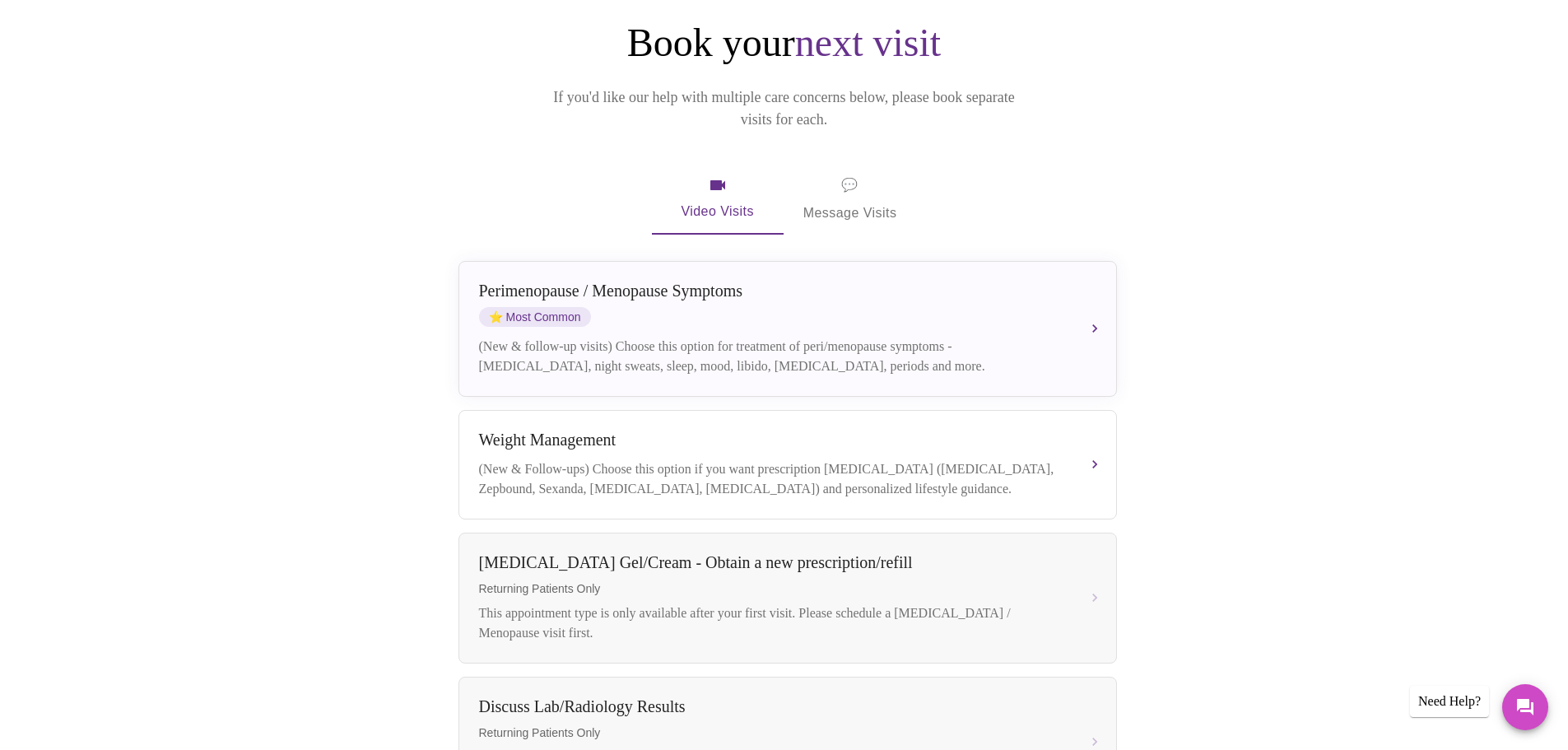
scroll to position [164, 0]
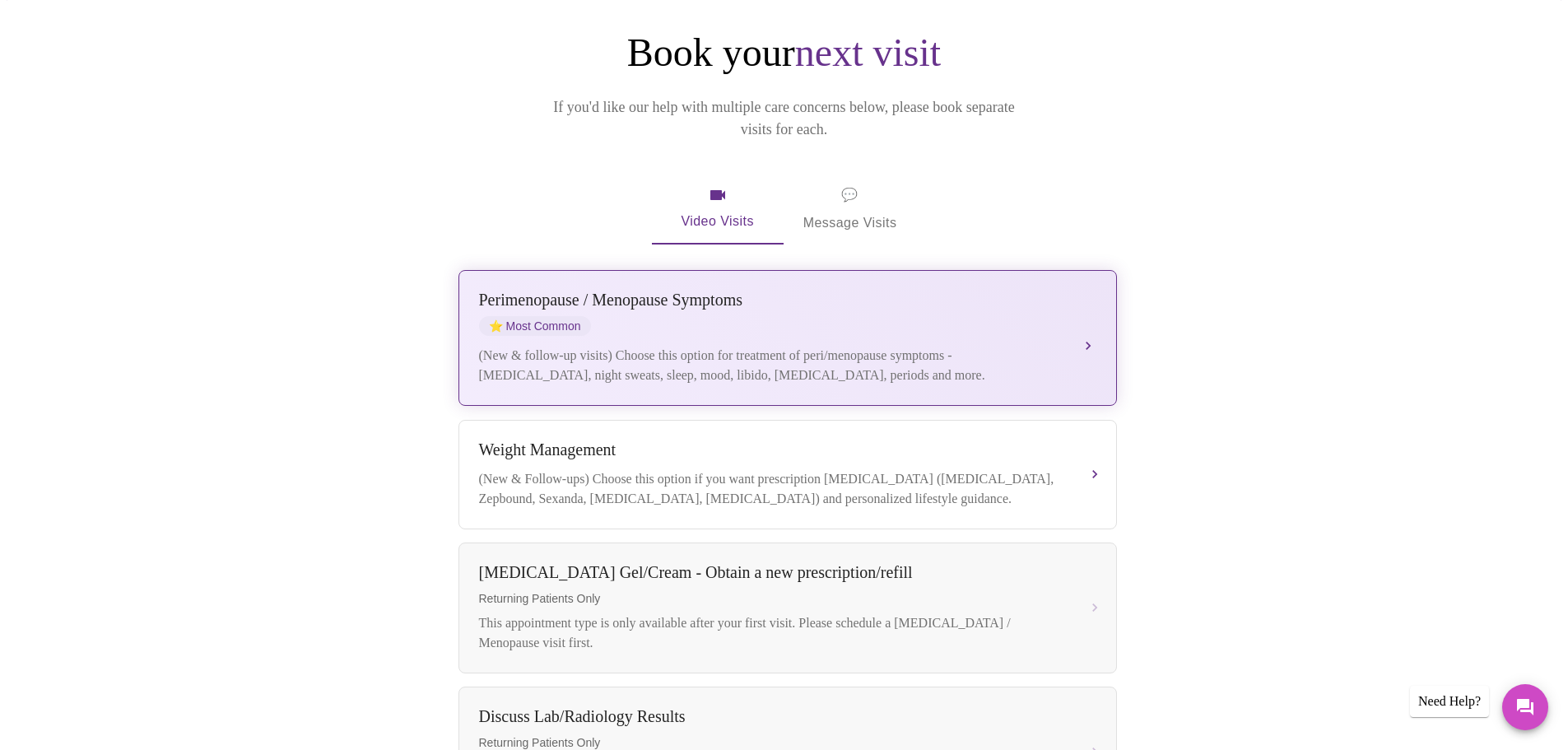
click at [1015, 307] on div "[MEDICAL_DATA] / Menopause Symptoms ⭐ Most Common" at bounding box center [771, 313] width 584 height 46
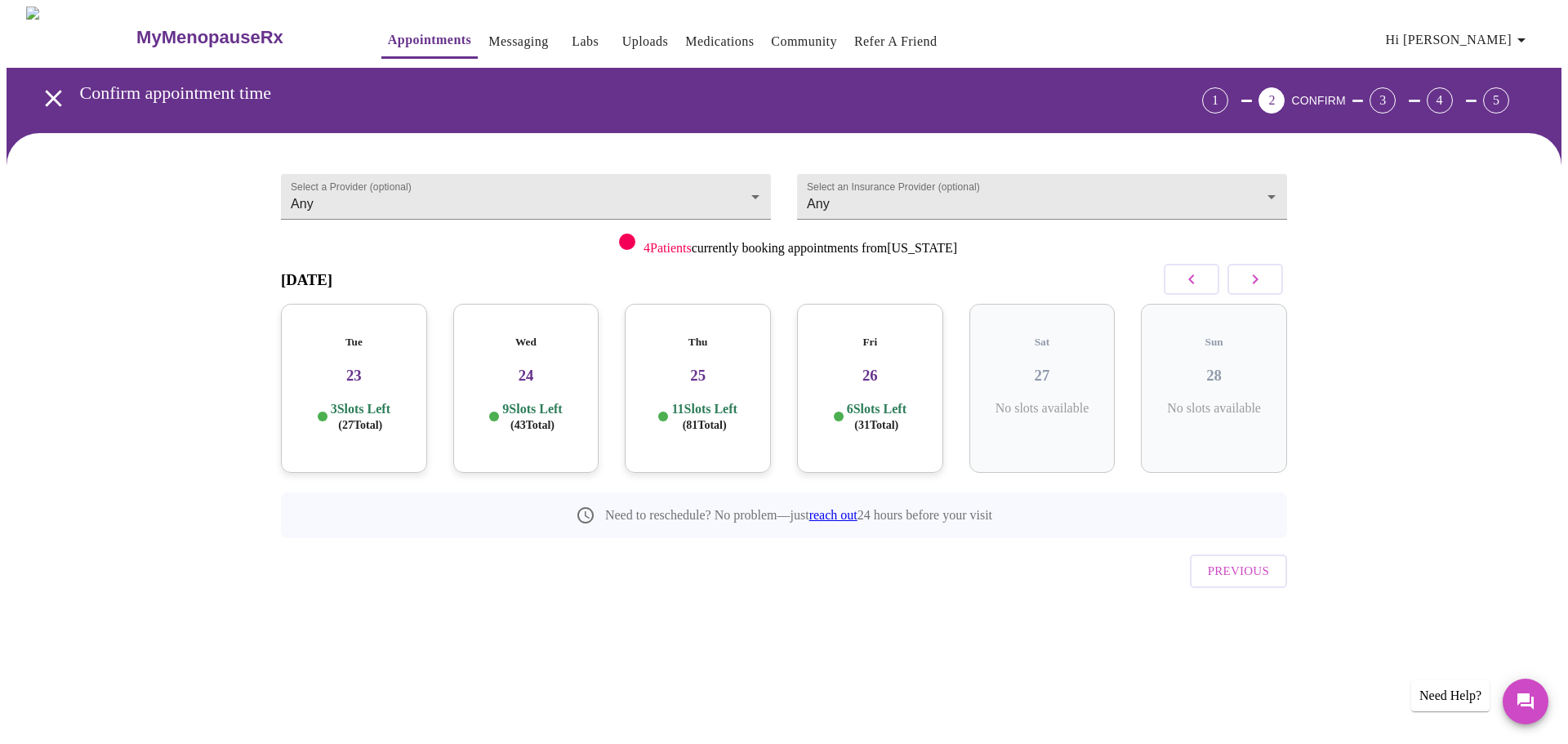
click at [548, 426] on div "Wed 24 9 Slots Left ( 43 Total)" at bounding box center [526, 388] width 146 height 169
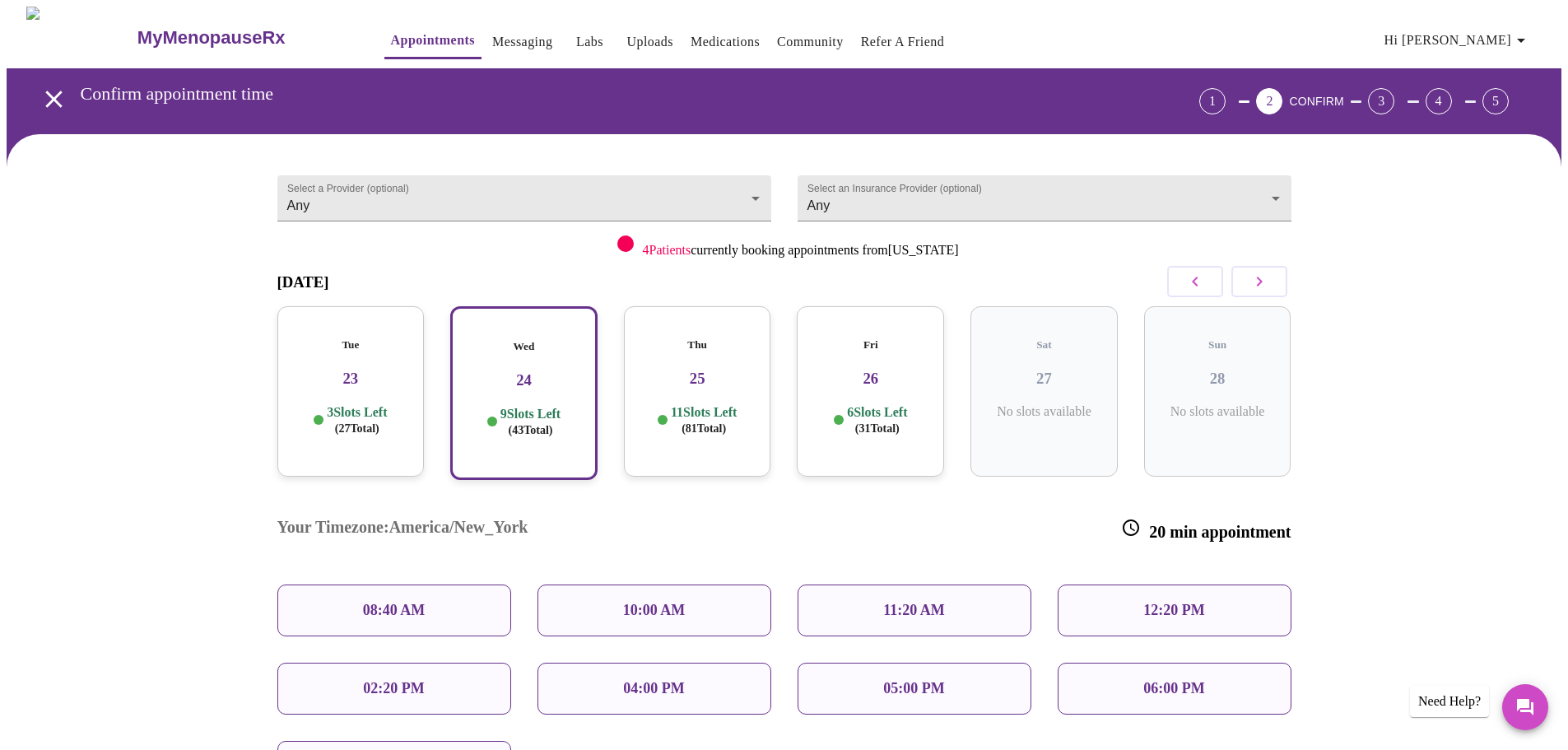
click at [685, 584] on div "10:00 AM" at bounding box center [654, 609] width 234 height 52
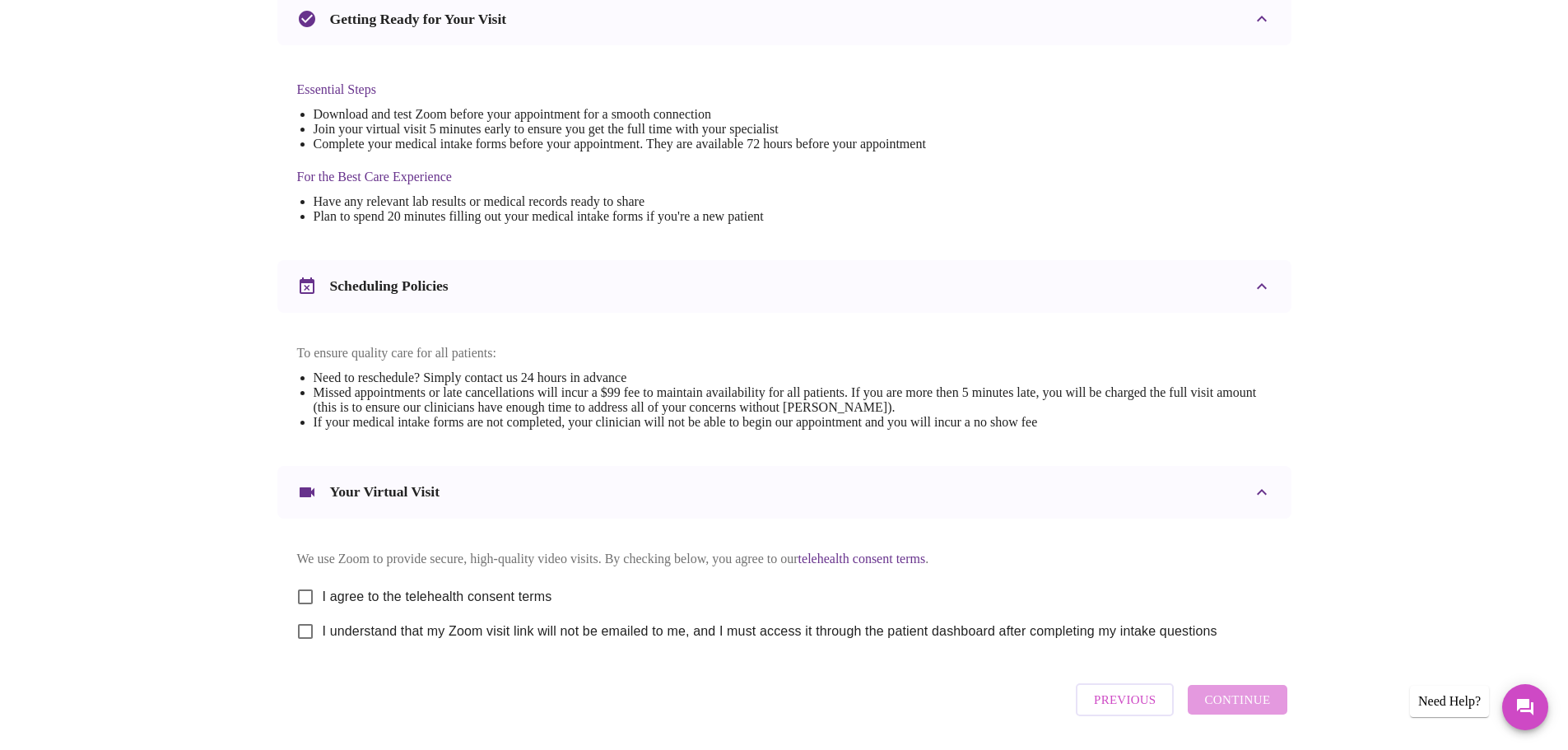
scroll to position [411, 0]
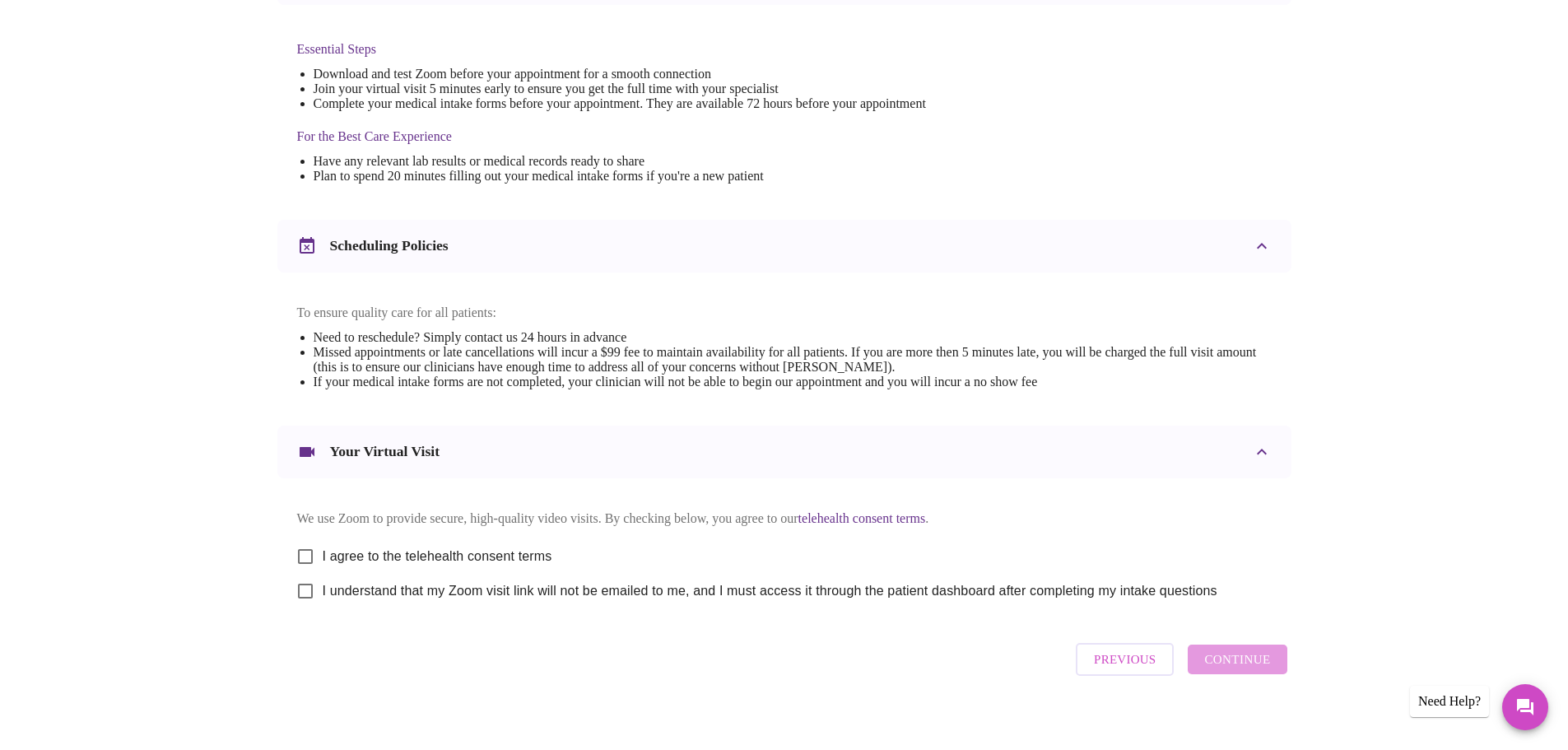
click at [308, 567] on input "I agree to the telehealth consent terms" at bounding box center [306, 557] width 35 height 35
checkbox input "true"
click at [306, 601] on input "I understand that my Zoom visit link will not be emailed to me, and I must acce…" at bounding box center [306, 591] width 35 height 35
checkbox input "true"
click at [1249, 670] on span "Continue" at bounding box center [1238, 659] width 66 height 21
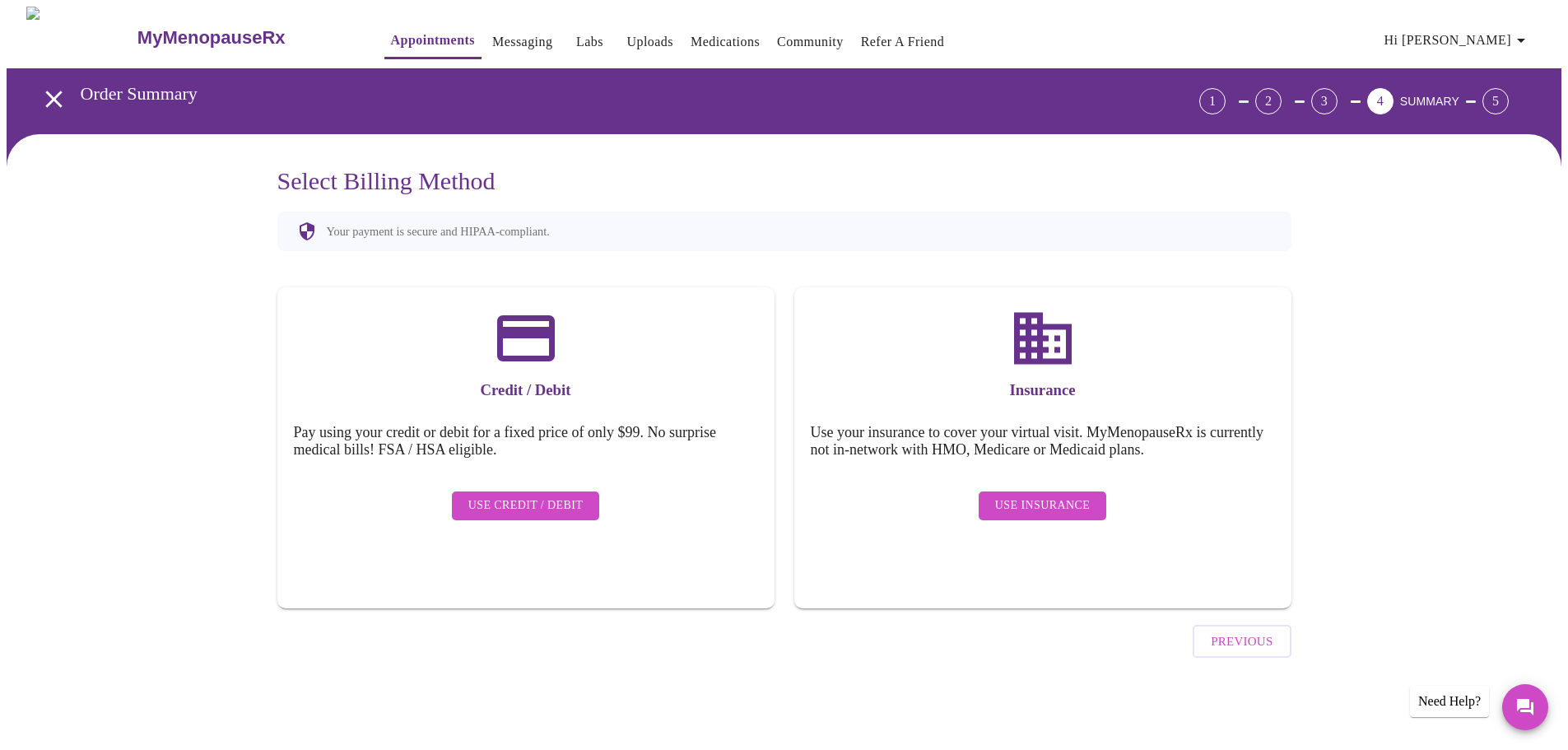
scroll to position [0, 0]
click at [1016, 495] on span "Use Insurance" at bounding box center [1049, 505] width 95 height 21
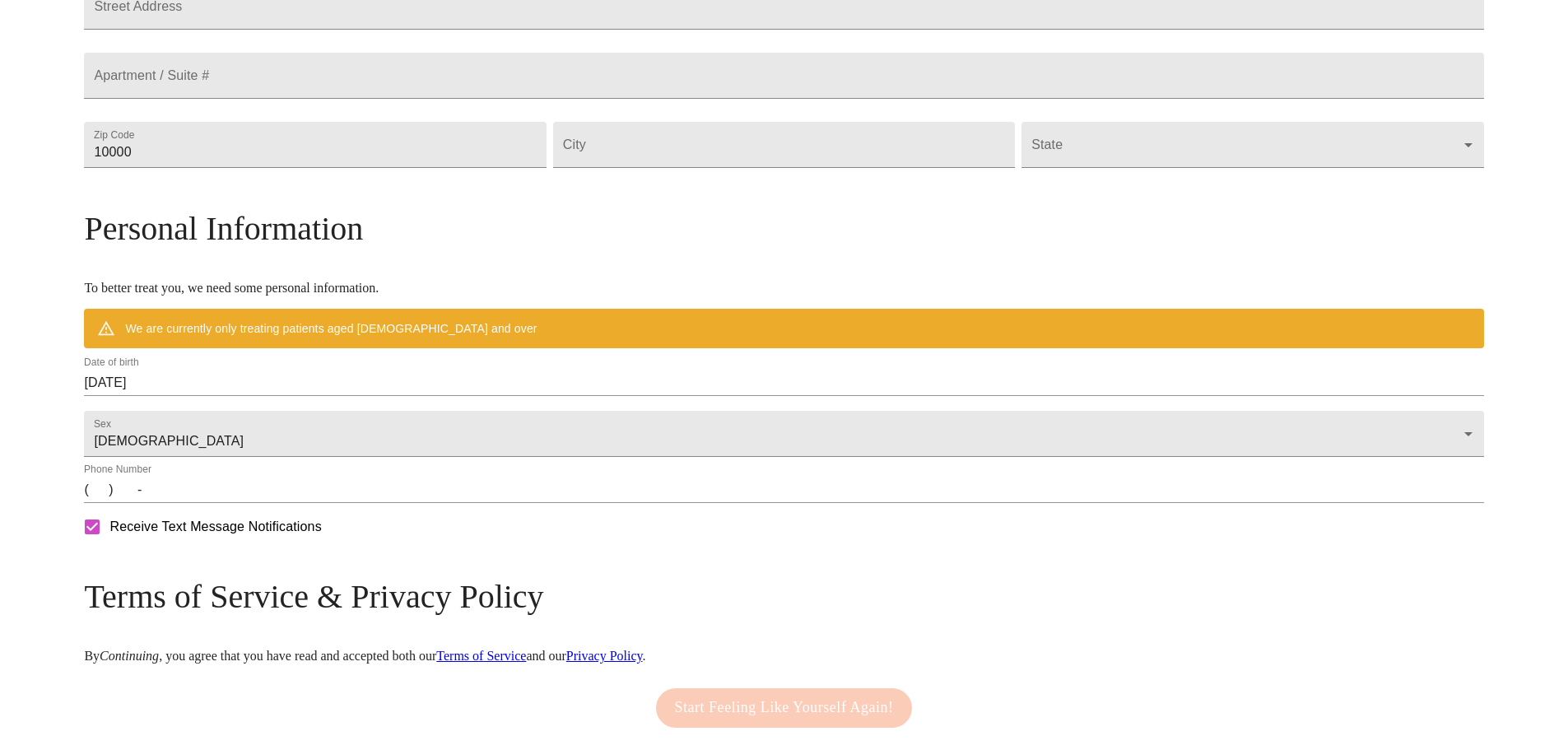
scroll to position [593, 0]
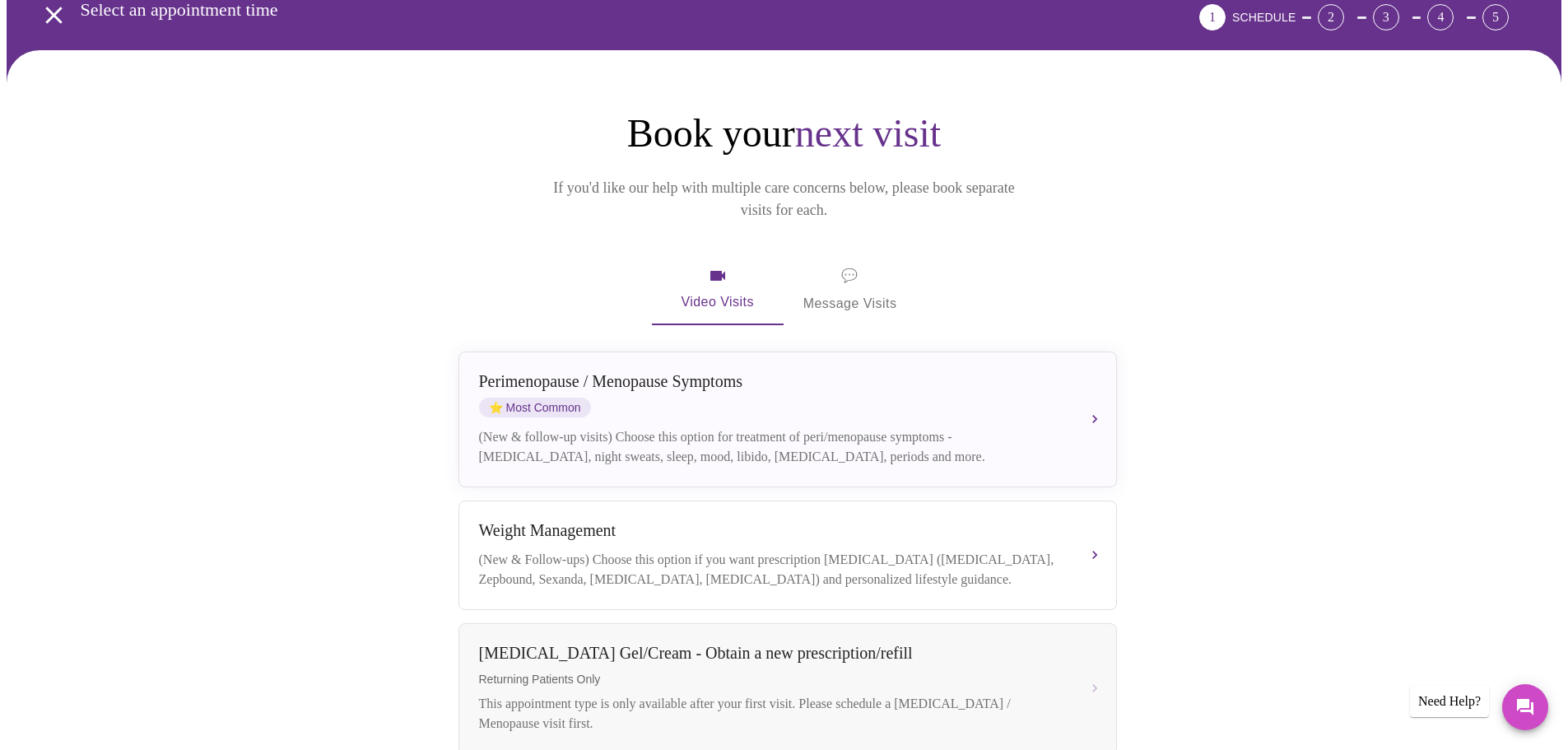
scroll to position [82, 0]
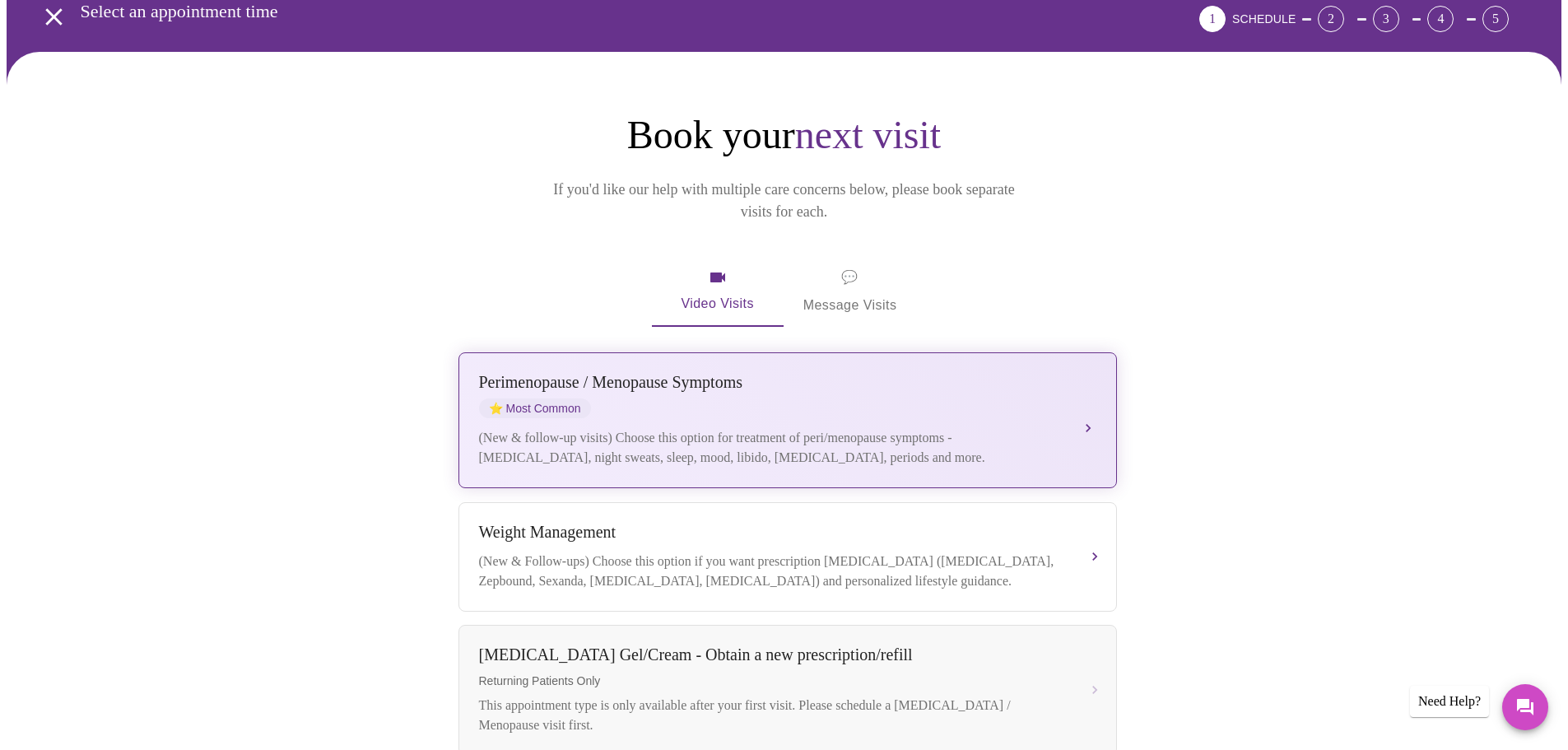
click at [992, 384] on div "[MEDICAL_DATA] / Menopause Symptoms ⭐ Most Common" at bounding box center [771, 396] width 584 height 46
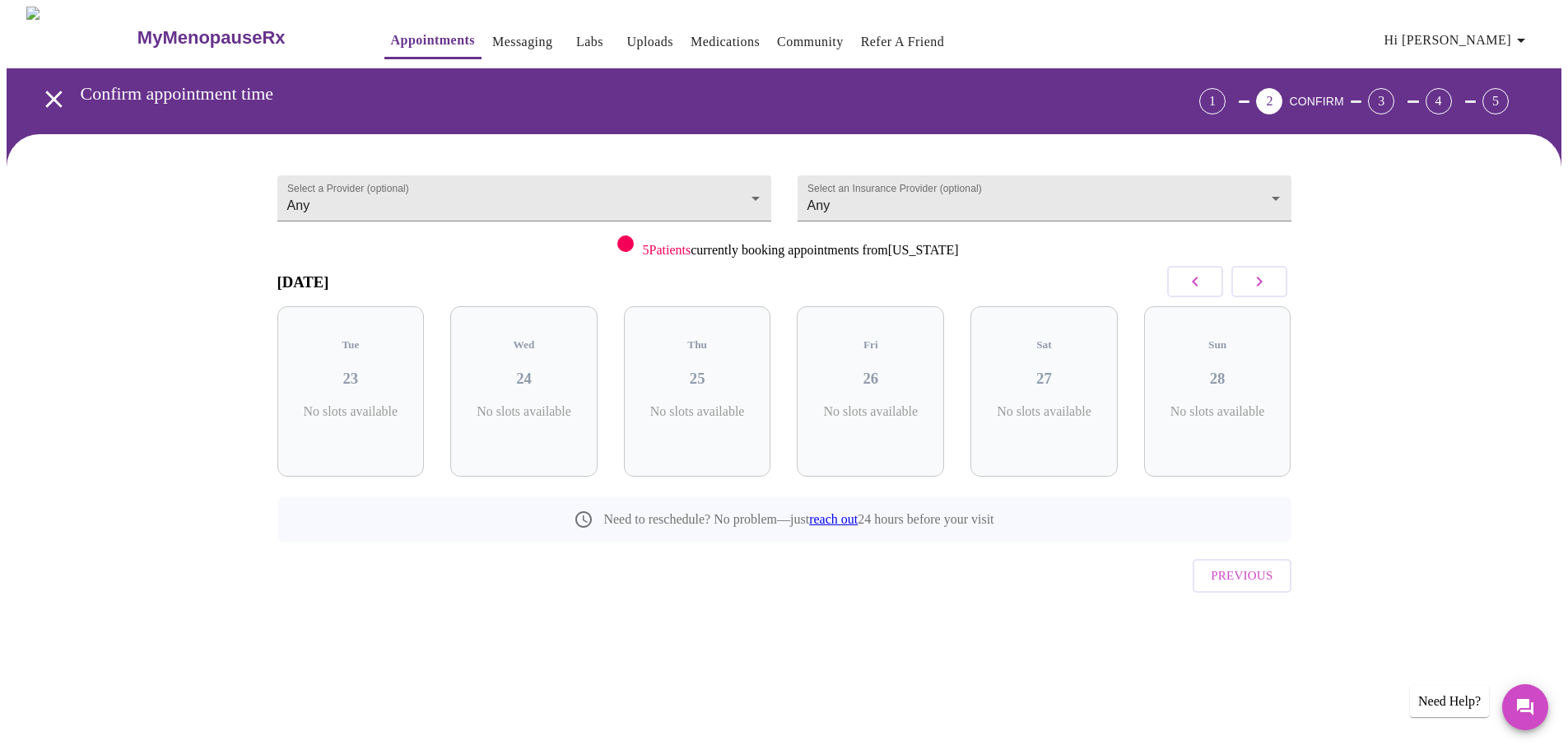
scroll to position [0, 0]
click at [1275, 274] on button "button" at bounding box center [1265, 281] width 56 height 31
click at [719, 378] on div "Tue 30 8 Slots Left ( 62 Total)" at bounding box center [703, 391] width 147 height 171
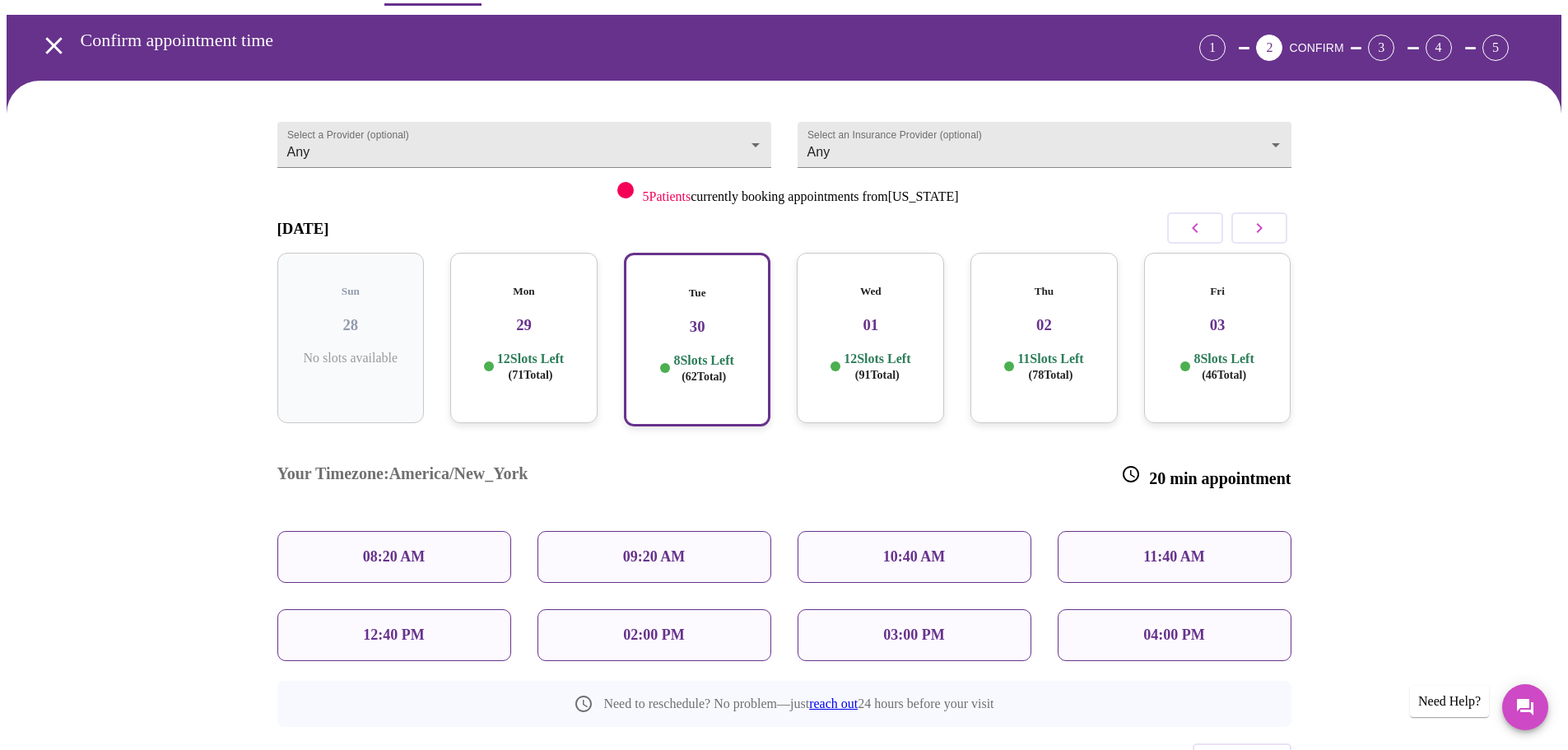
scroll to position [82, 0]
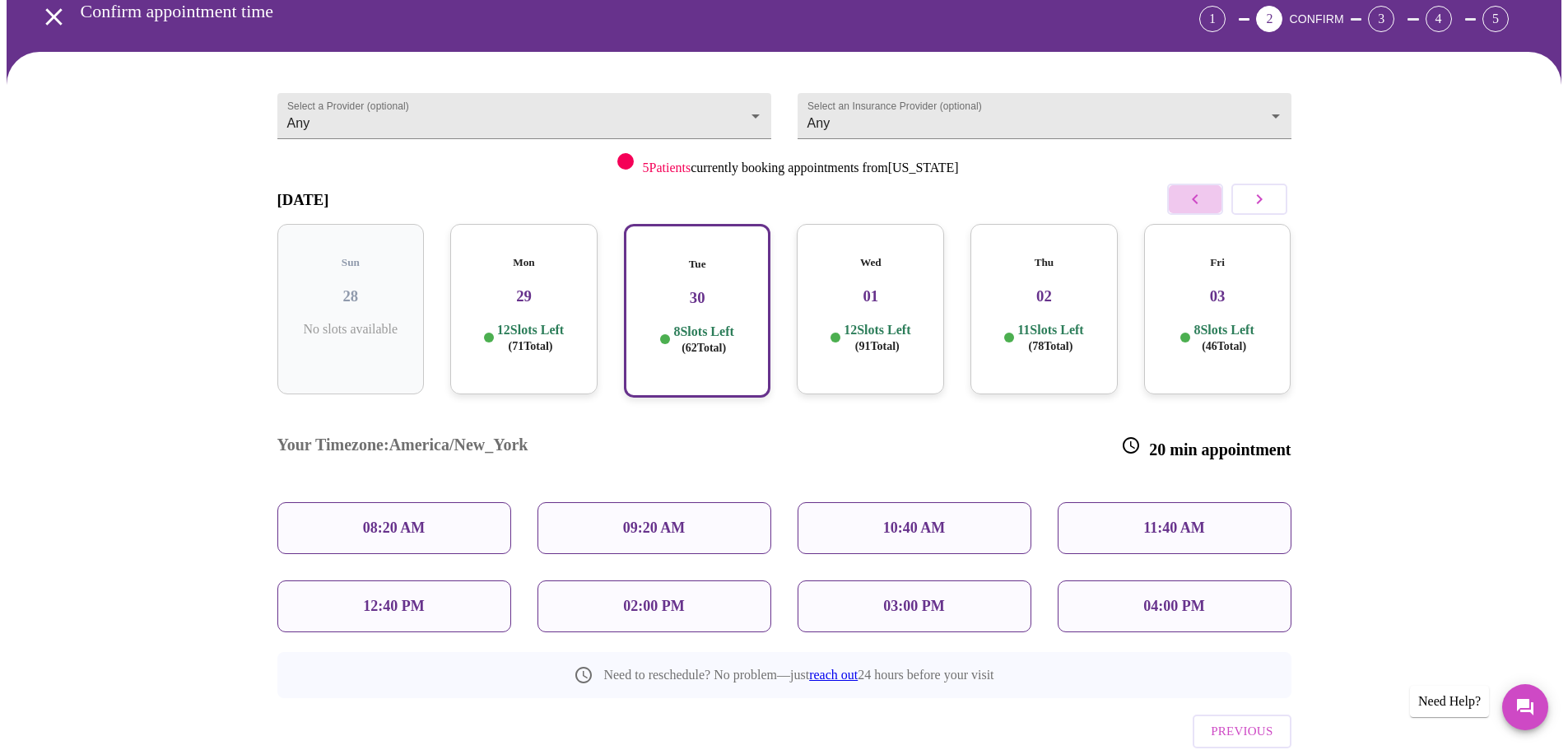
click at [1186, 199] on icon "button" at bounding box center [1196, 199] width 20 height 20
